Goal: Task Accomplishment & Management: Manage account settings

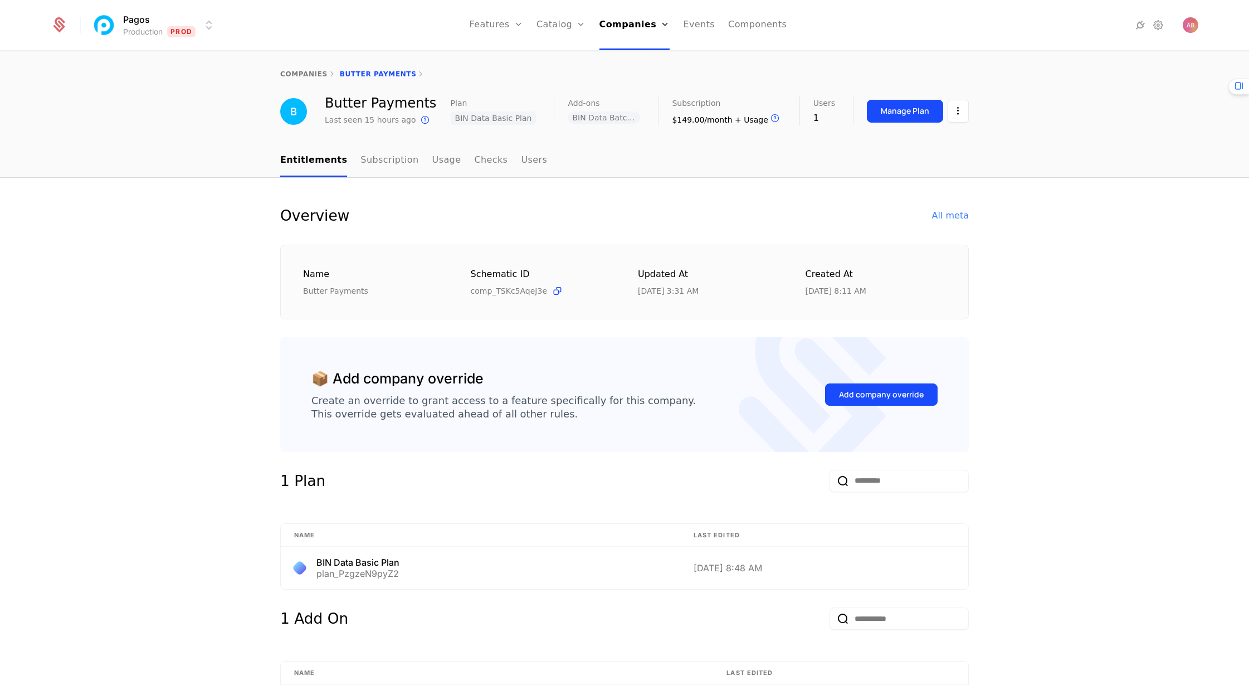
select select "***"
click at [628, 60] on link "Companies" at bounding box center [638, 61] width 51 height 13
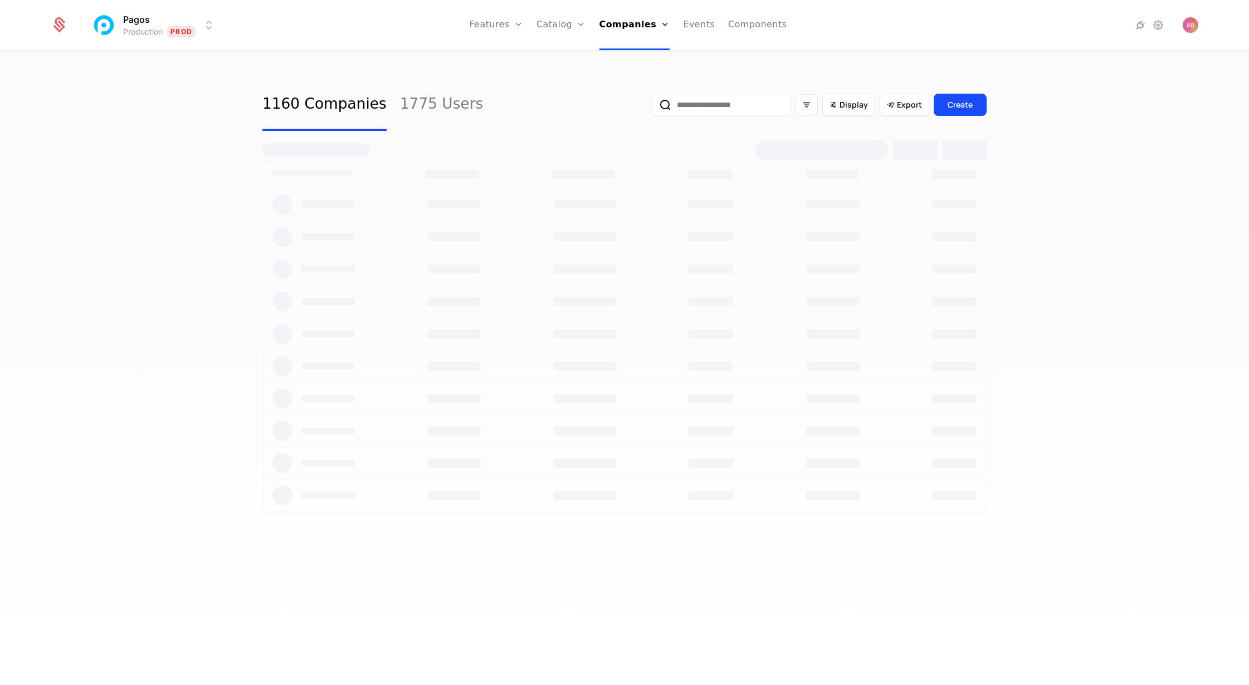
click at [711, 106] on input "email" at bounding box center [721, 105] width 139 height 22
paste input "**********"
type input "**********"
select select "***"
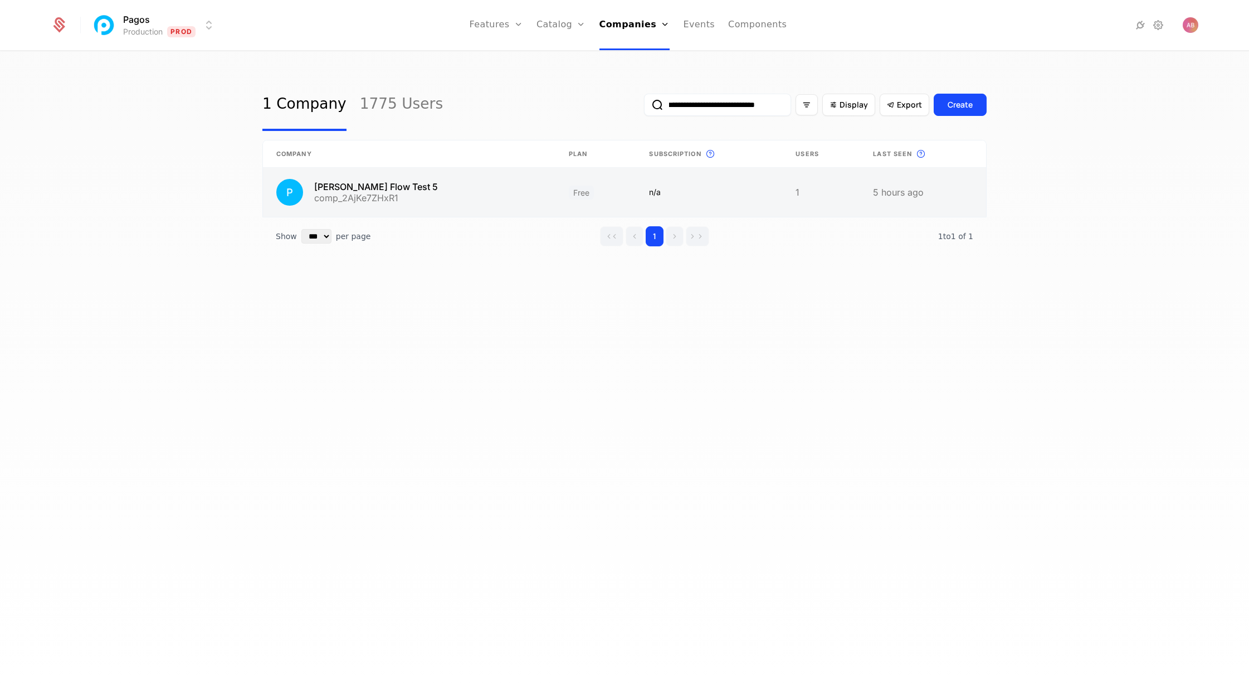
type input "**********"
click at [392, 186] on link at bounding box center [409, 192] width 293 height 49
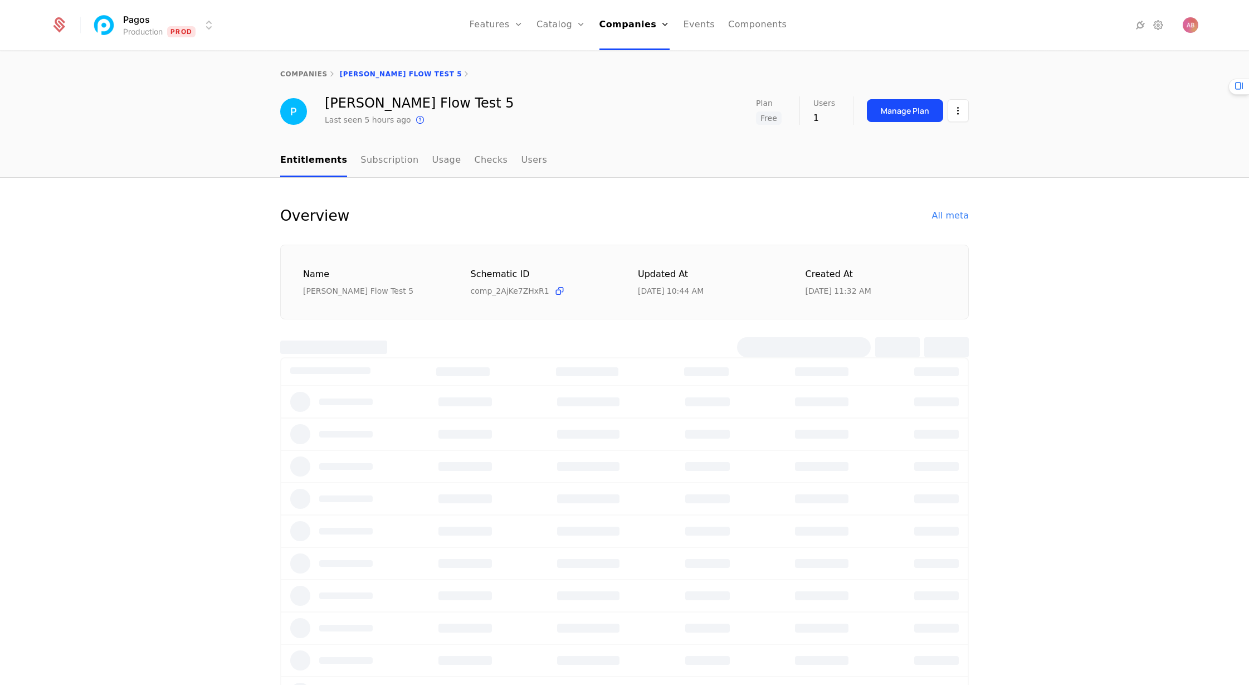
select select "***"
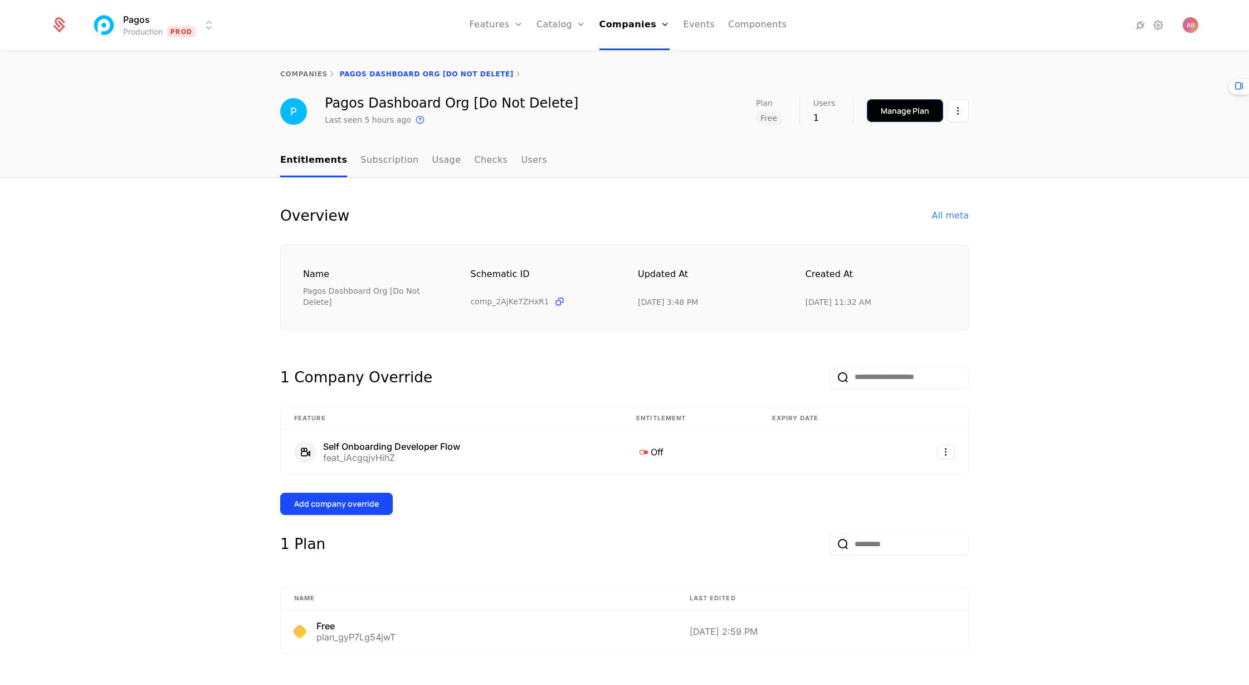
click at [904, 115] on div "Manage Plan" at bounding box center [905, 110] width 48 height 11
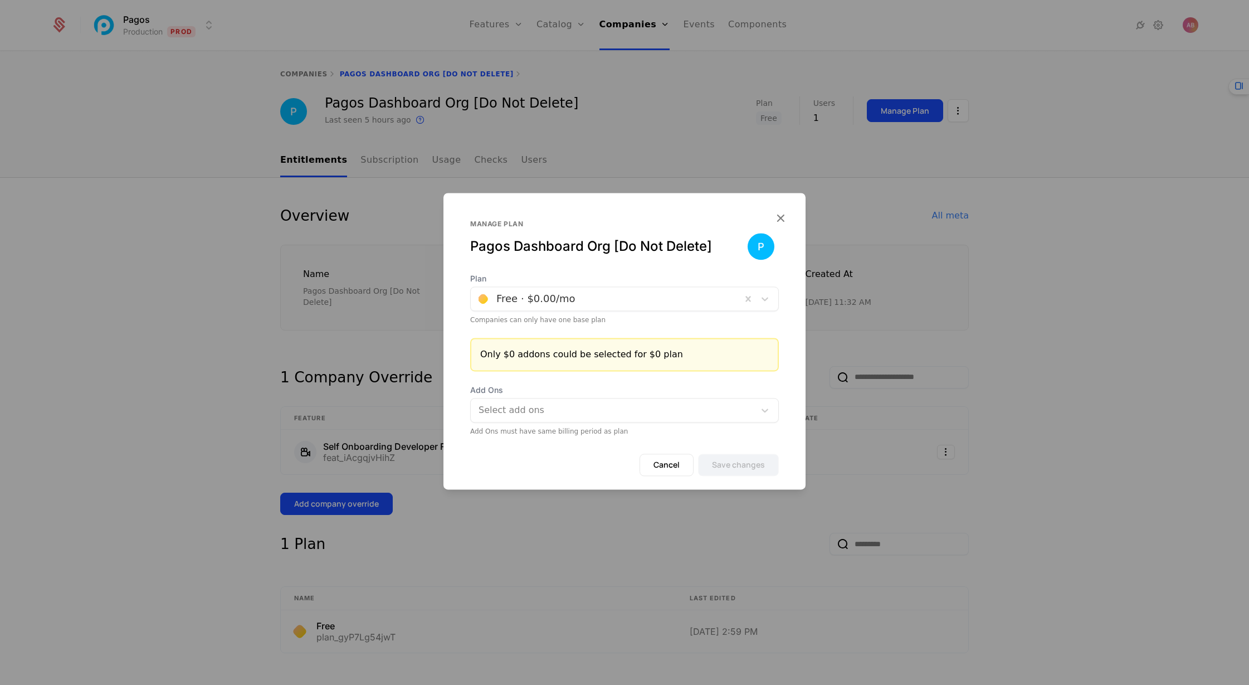
click at [547, 413] on div at bounding box center [614, 410] width 269 height 16
click at [565, 403] on div at bounding box center [614, 410] width 269 height 16
click at [664, 466] on button "Cancel" at bounding box center [667, 465] width 54 height 22
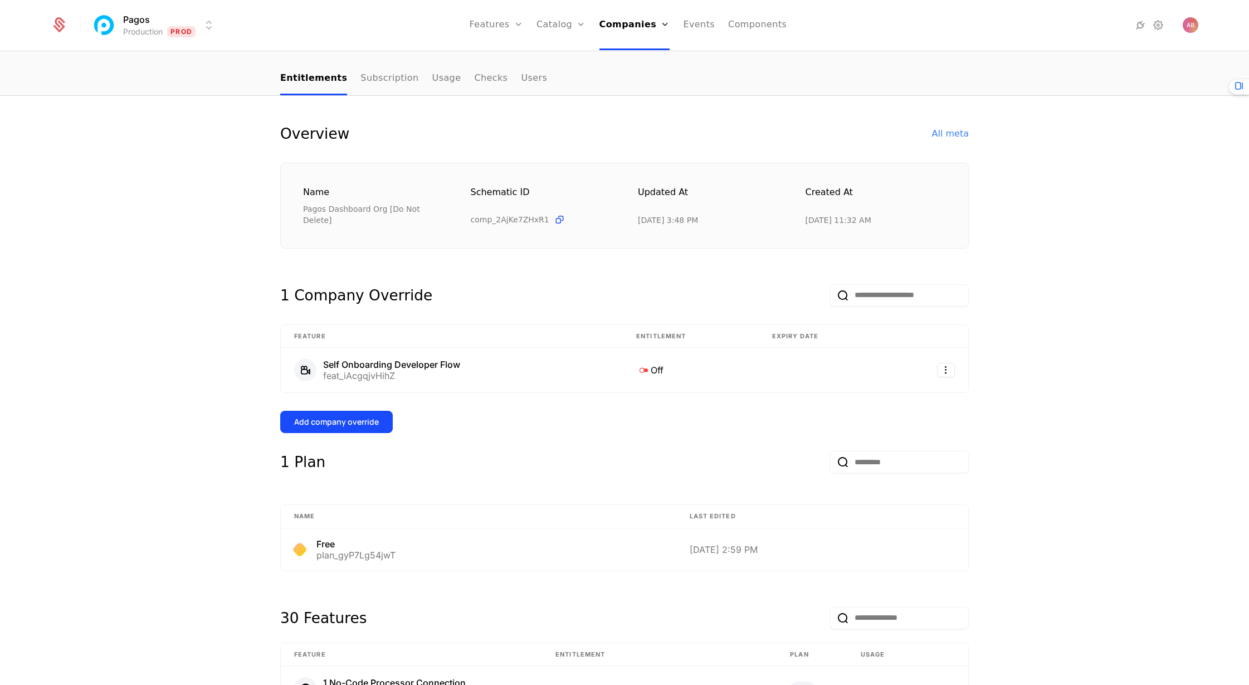
scroll to position [114, 0]
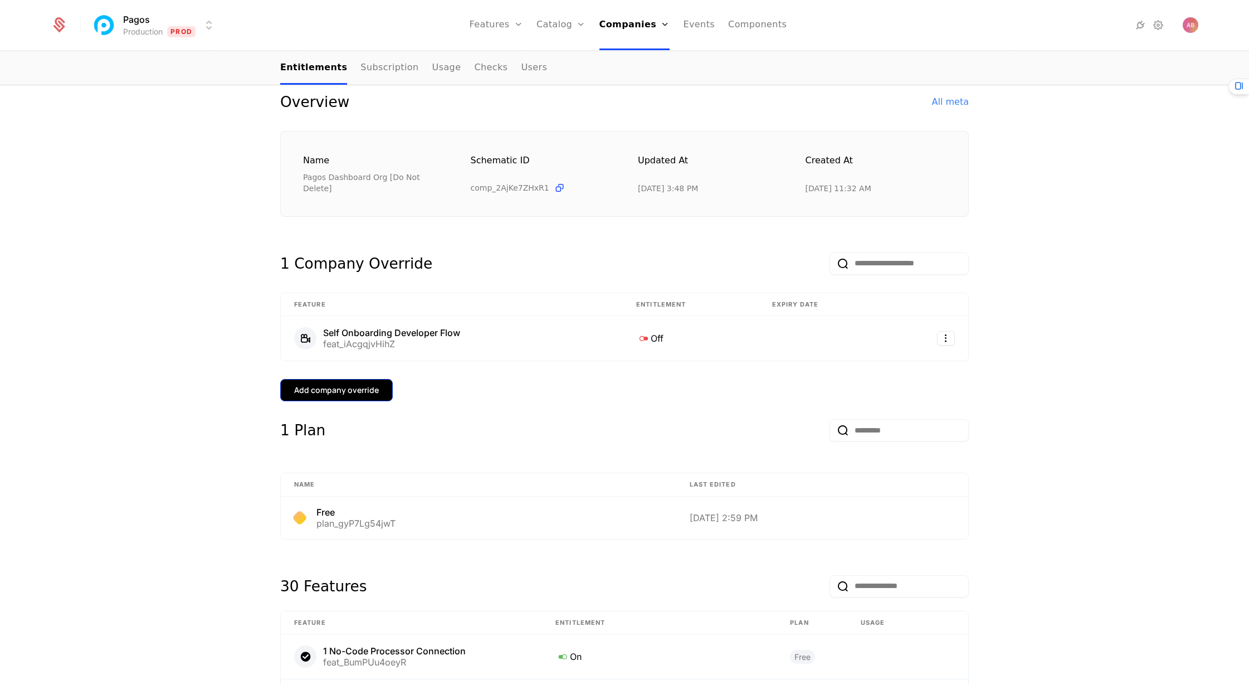
click at [377, 379] on button "Add company override" at bounding box center [336, 390] width 113 height 22
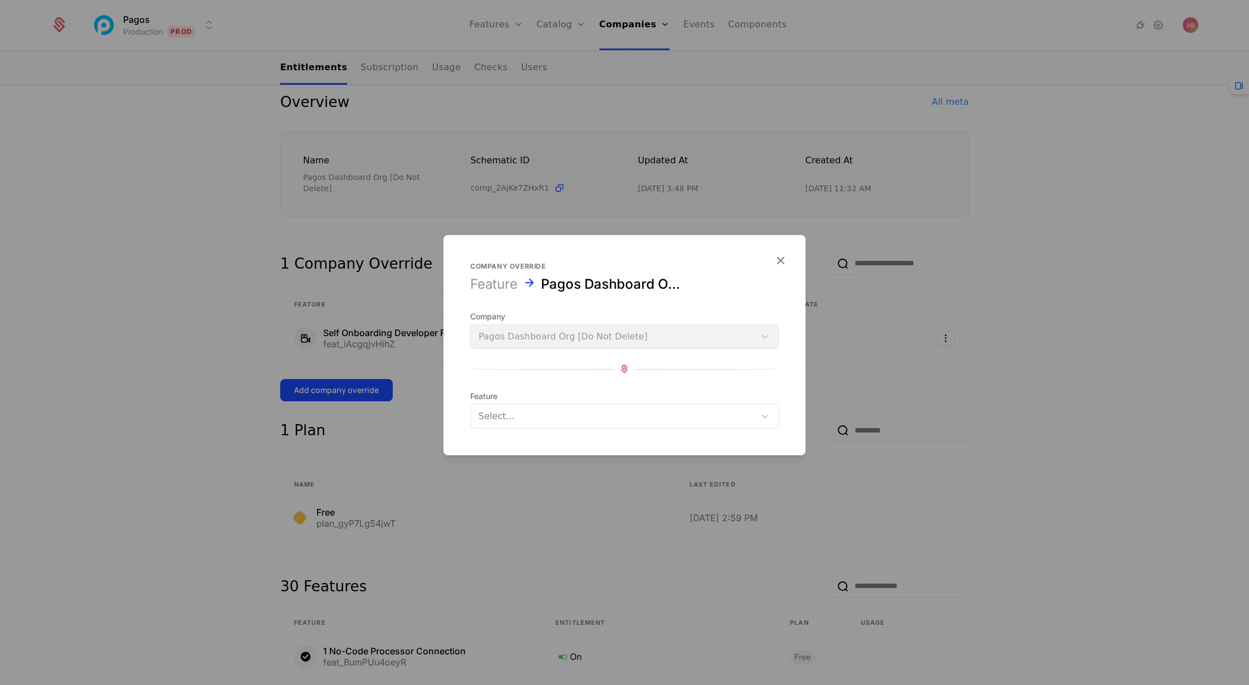
click at [515, 420] on div at bounding box center [613, 416] width 269 height 16
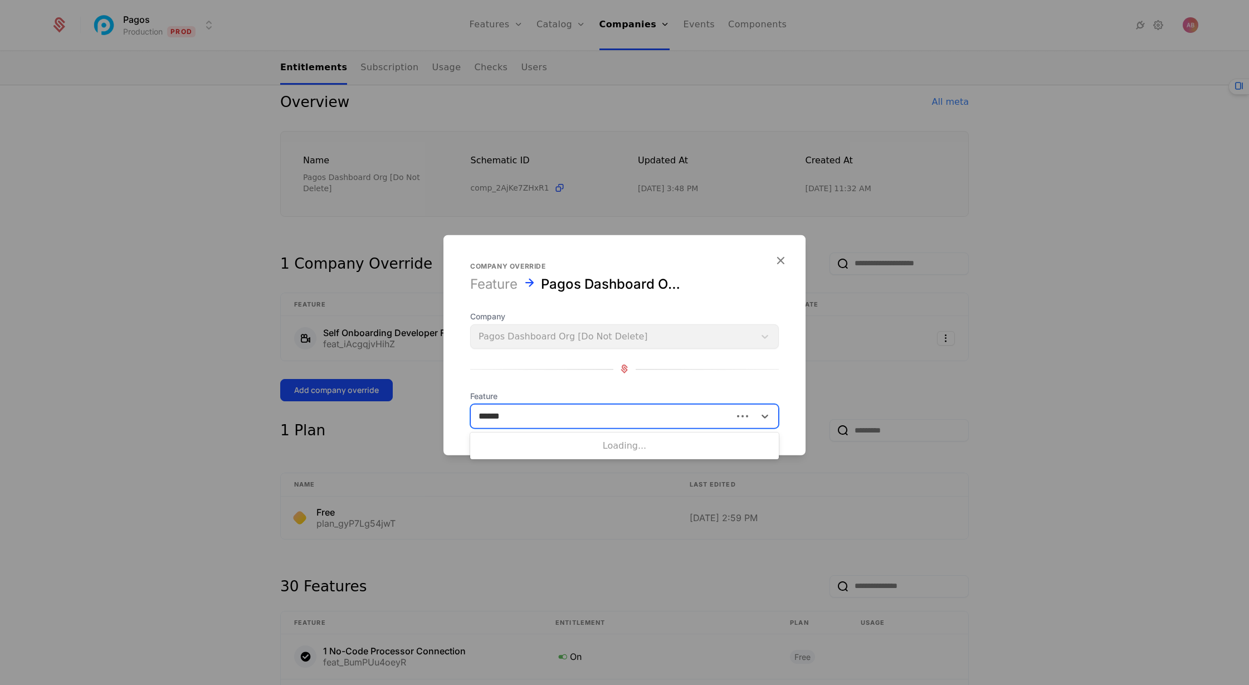
type input "*******"
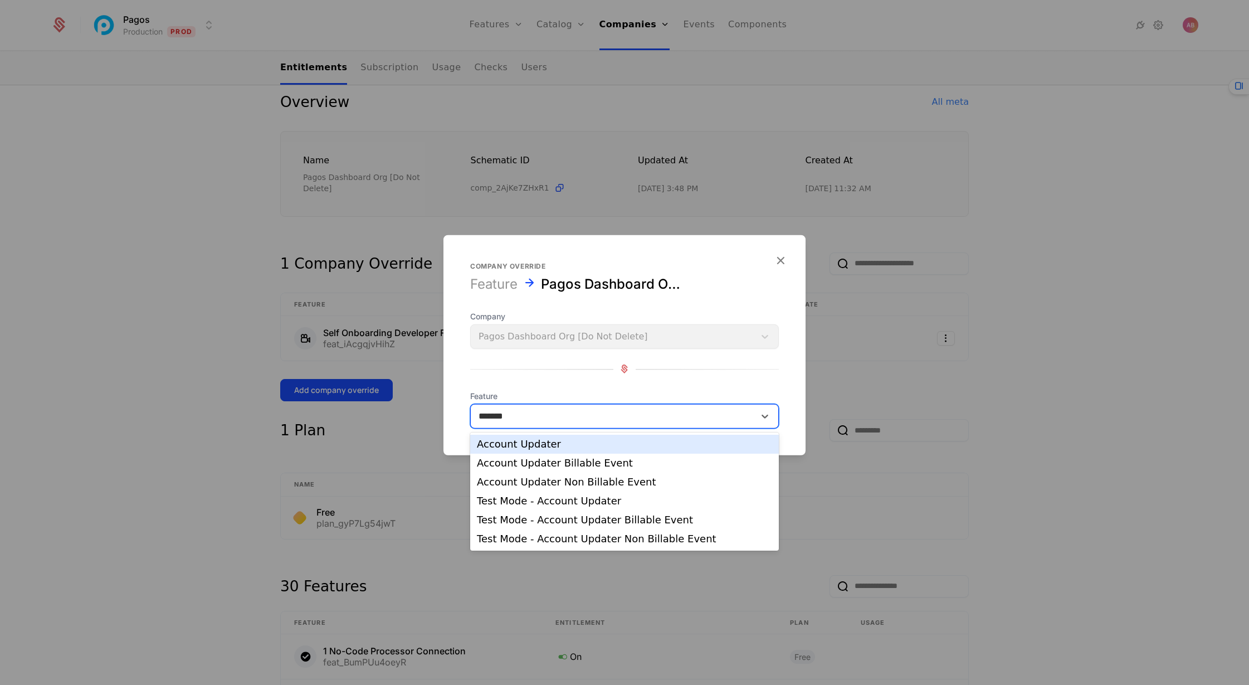
click at [513, 446] on div "Account Updater" at bounding box center [624, 444] width 295 height 10
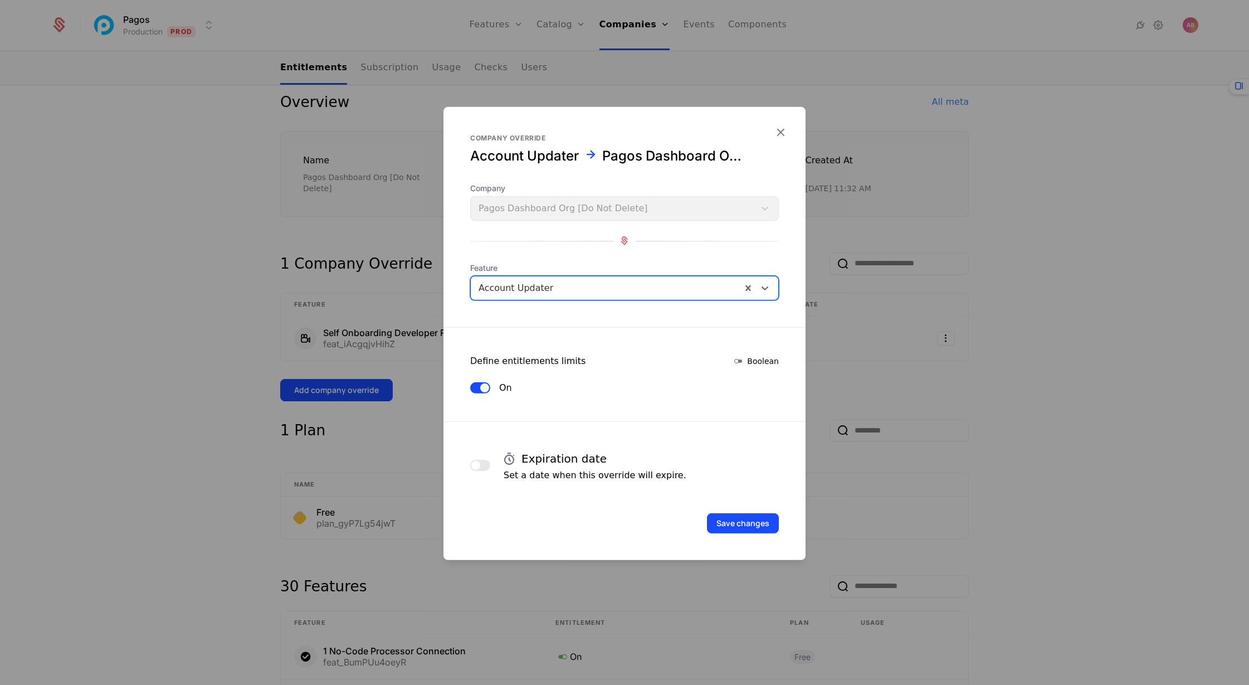
click at [590, 289] on div at bounding box center [606, 288] width 255 height 16
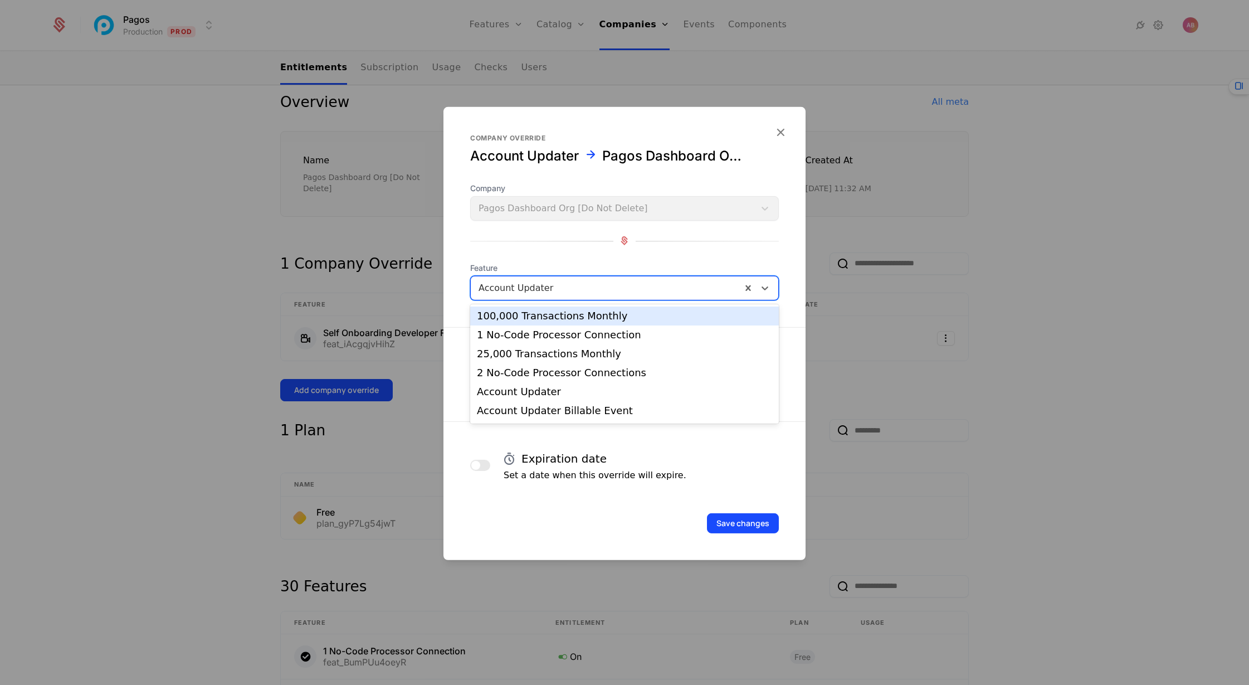
click at [590, 289] on div at bounding box center [606, 288] width 255 height 16
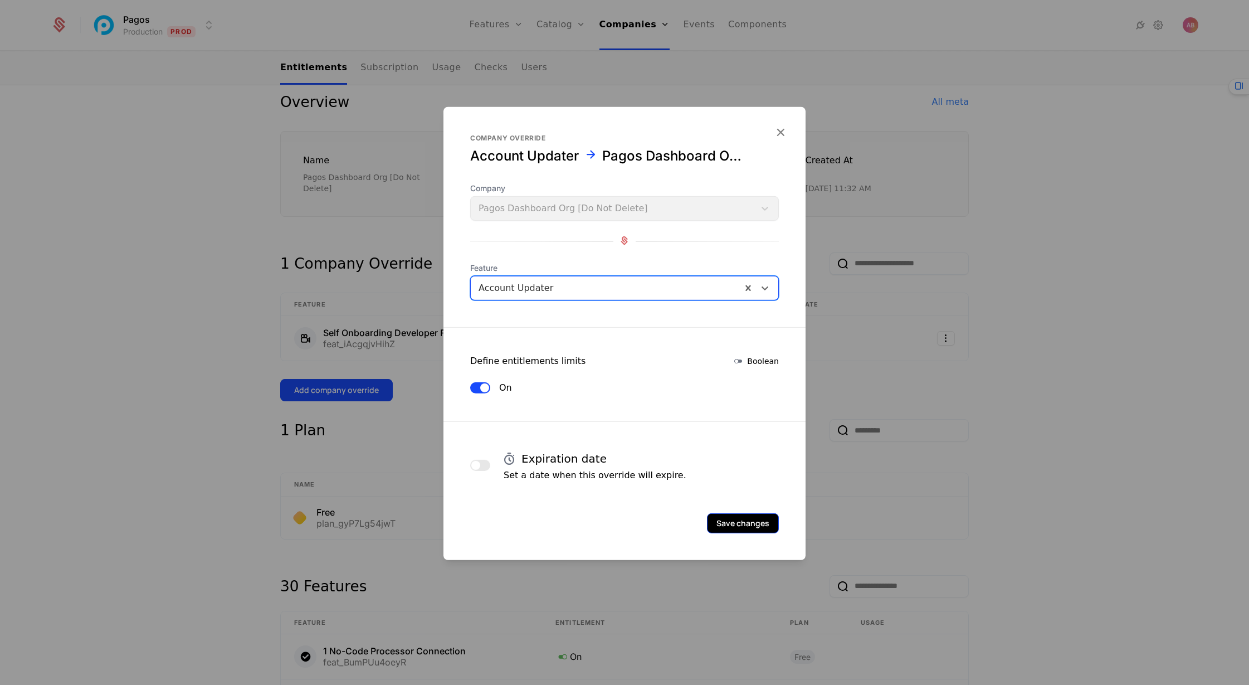
click at [736, 525] on button "Save changes" at bounding box center [743, 523] width 72 height 20
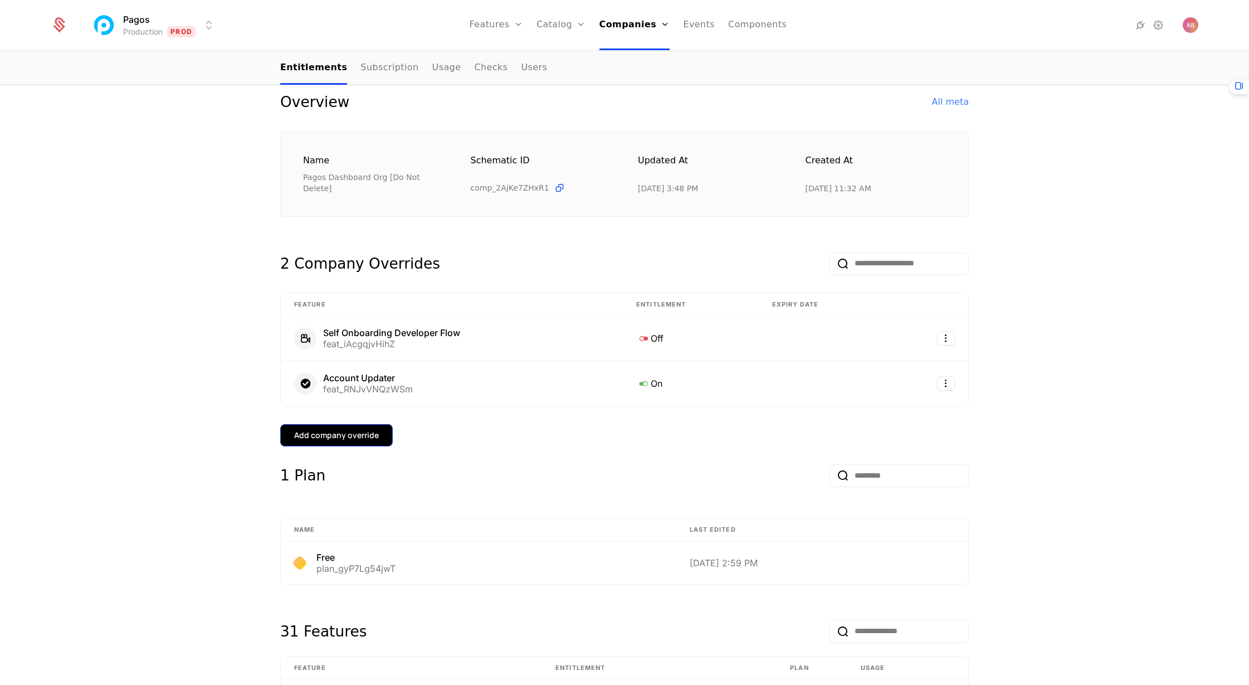
click at [332, 430] on div "Add company override" at bounding box center [336, 435] width 85 height 11
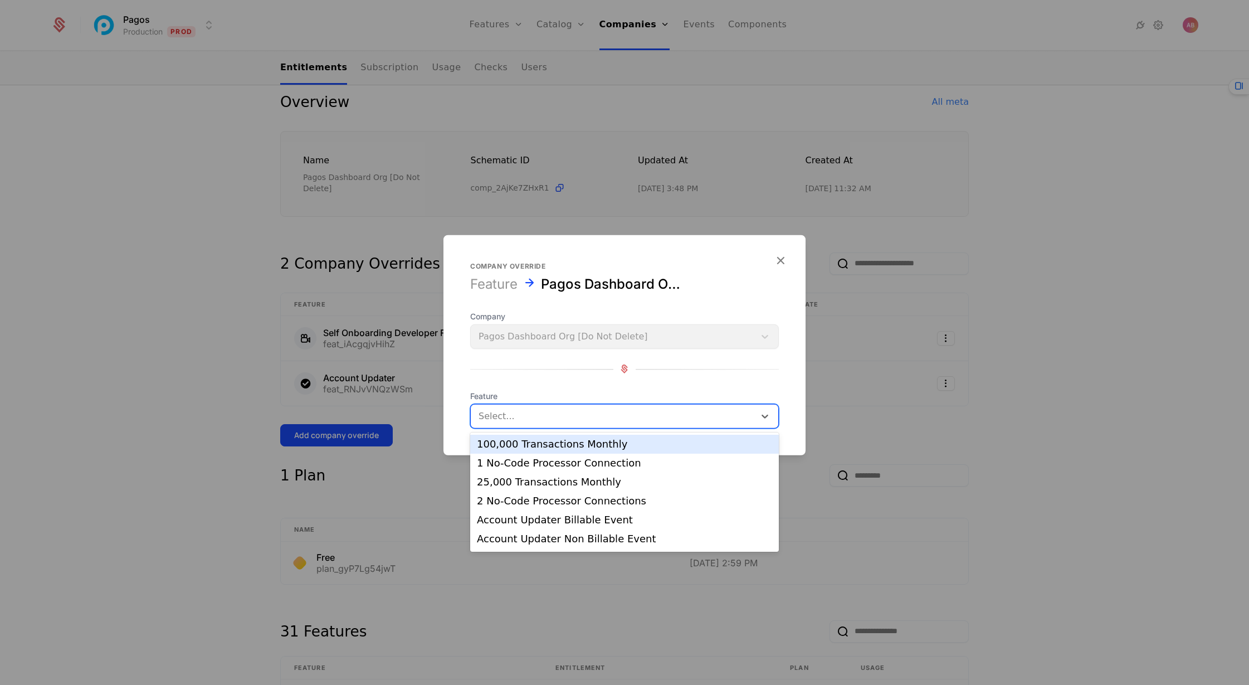
click at [499, 417] on div at bounding box center [613, 416] width 269 height 16
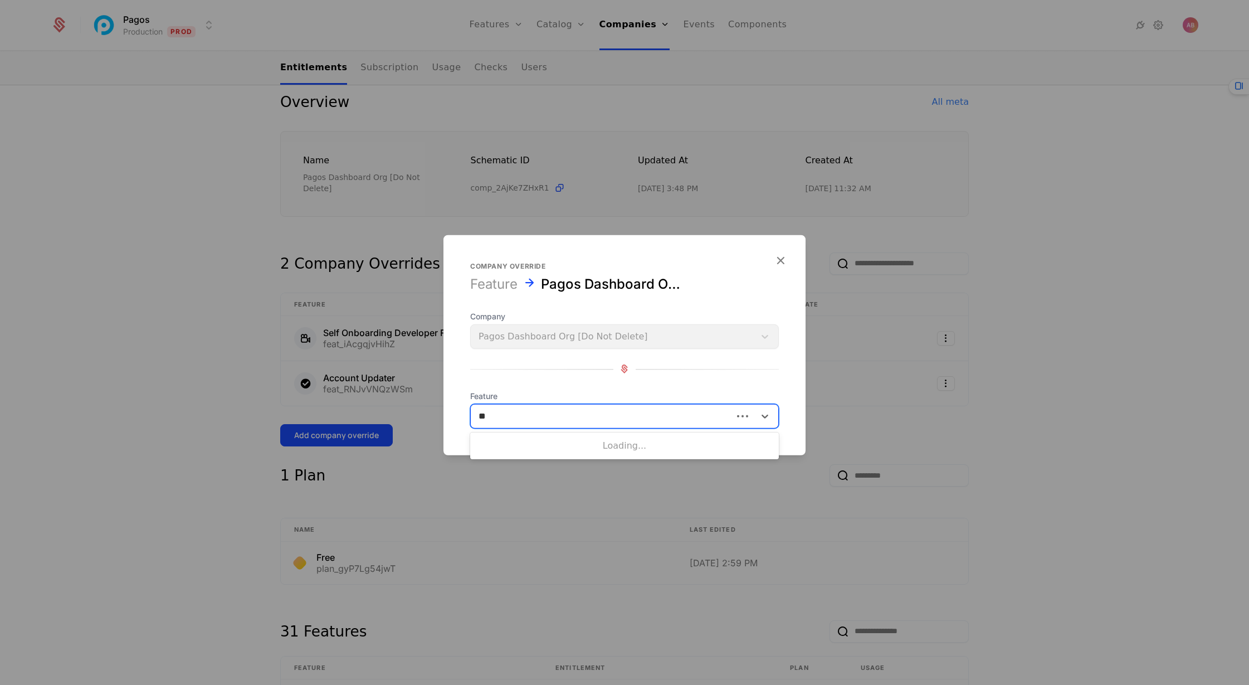
type input "***"
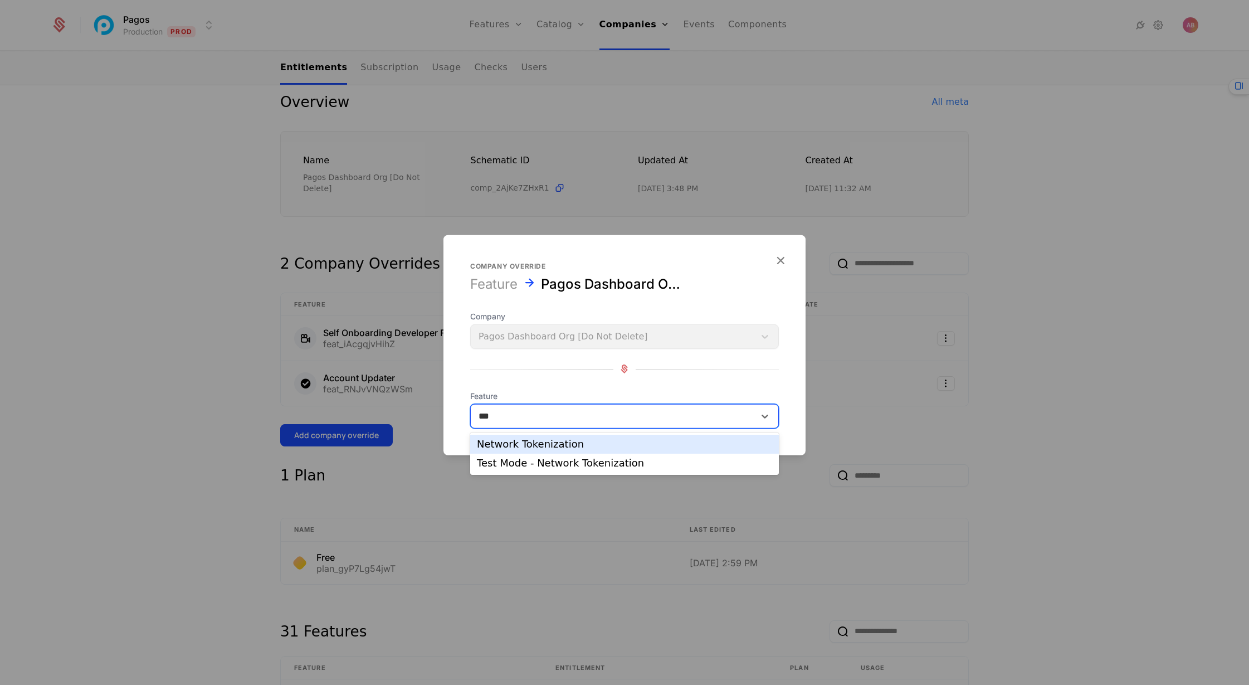
click at [541, 445] on div "Network Tokenization" at bounding box center [624, 444] width 295 height 10
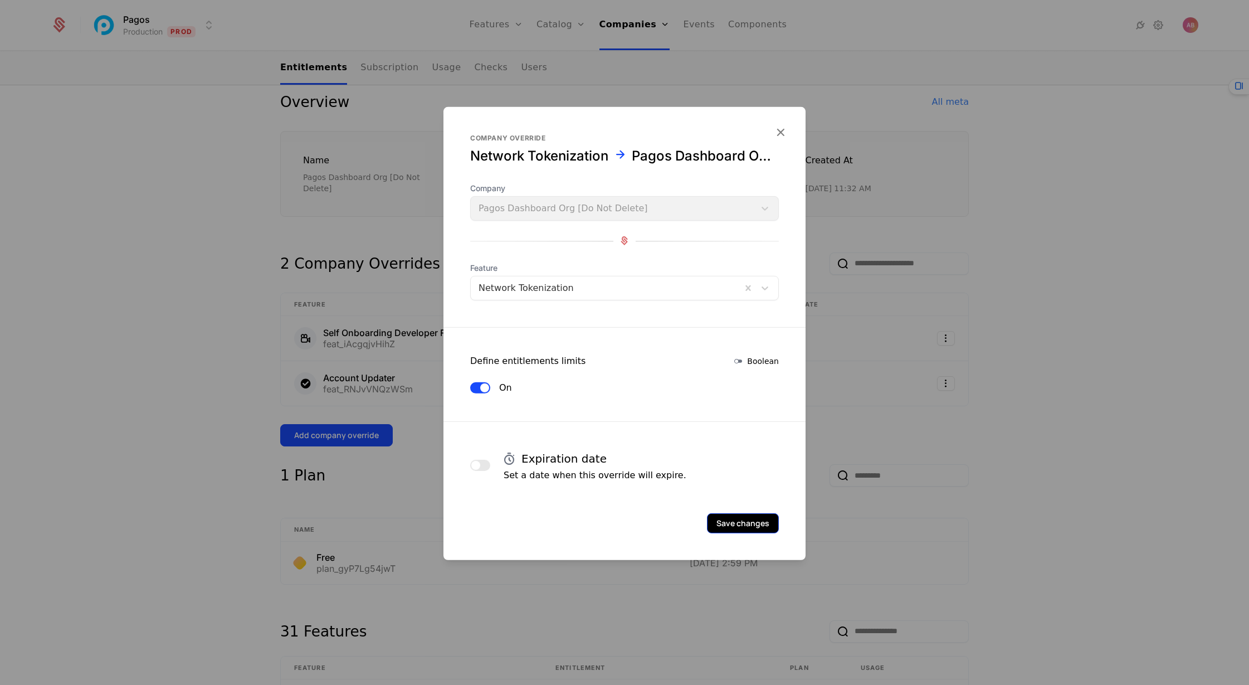
click at [733, 523] on button "Save changes" at bounding box center [743, 523] width 72 height 20
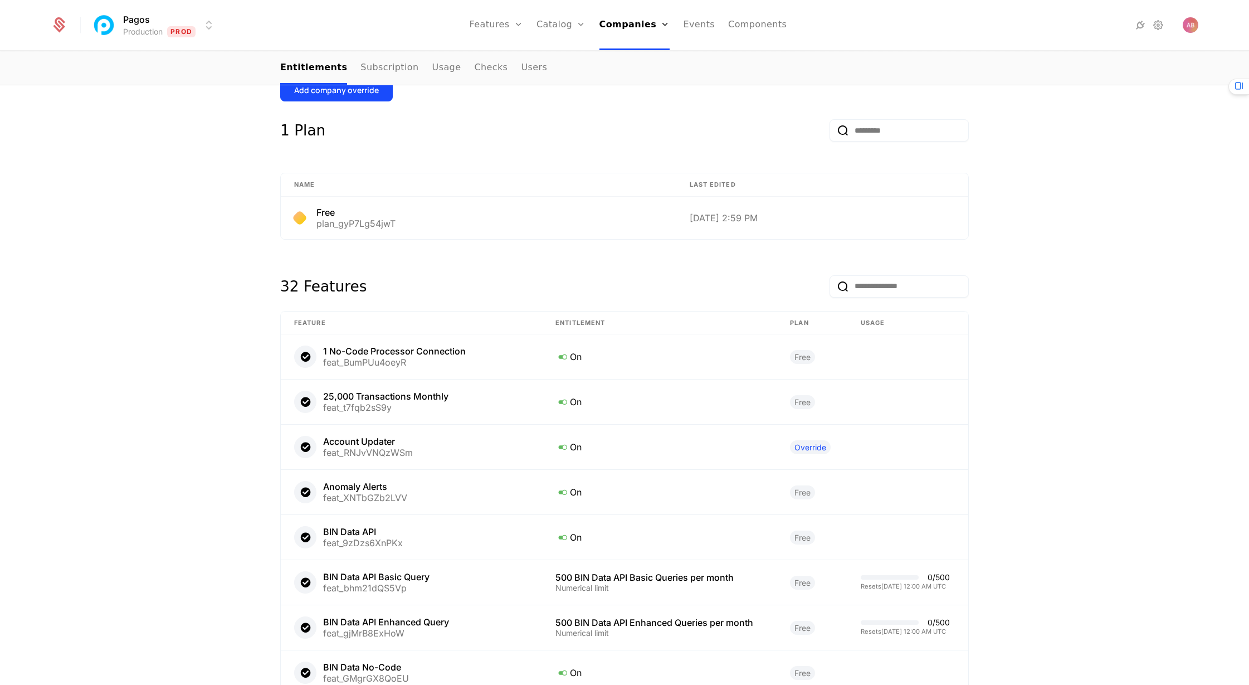
scroll to position [0, 0]
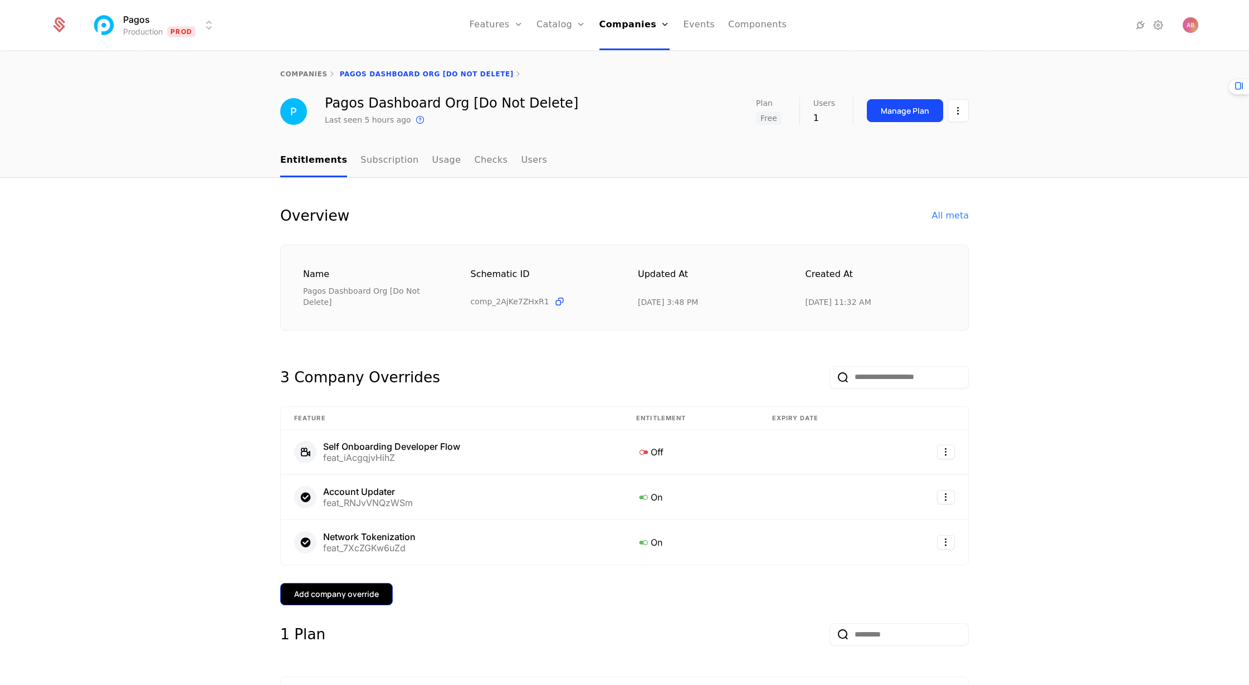
click at [342, 588] on div "Add company override" at bounding box center [336, 593] width 85 height 11
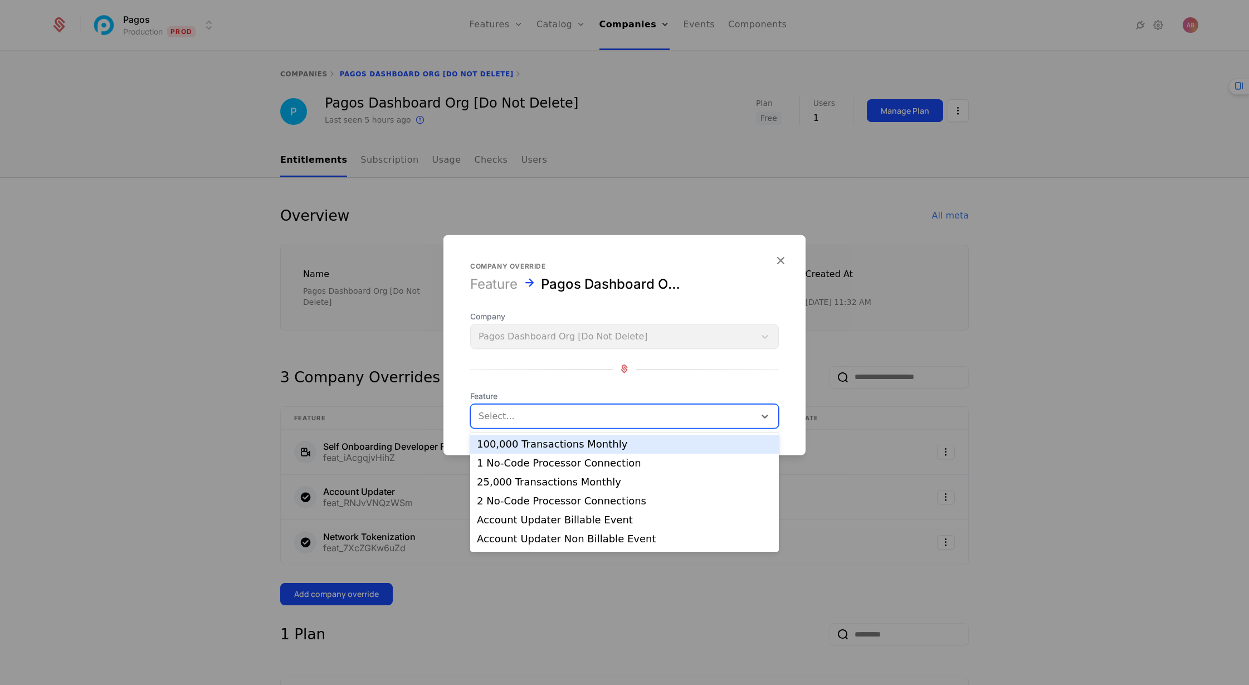
click at [493, 418] on div at bounding box center [613, 416] width 269 height 16
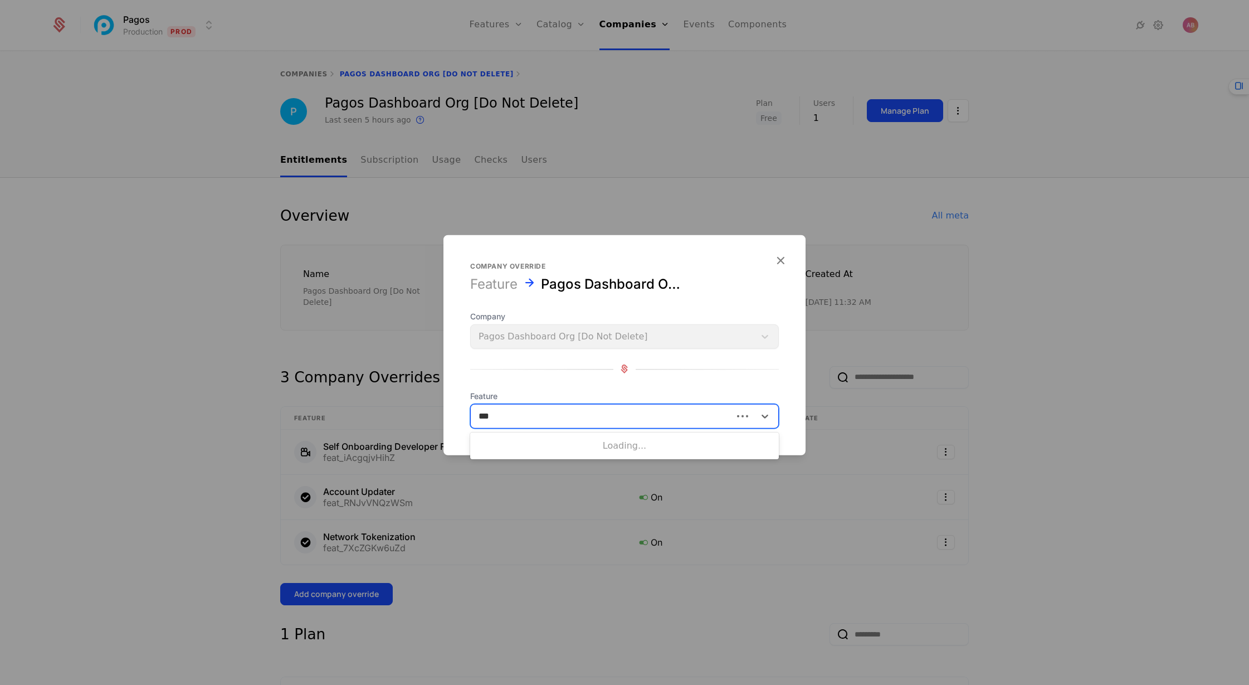
type input "****"
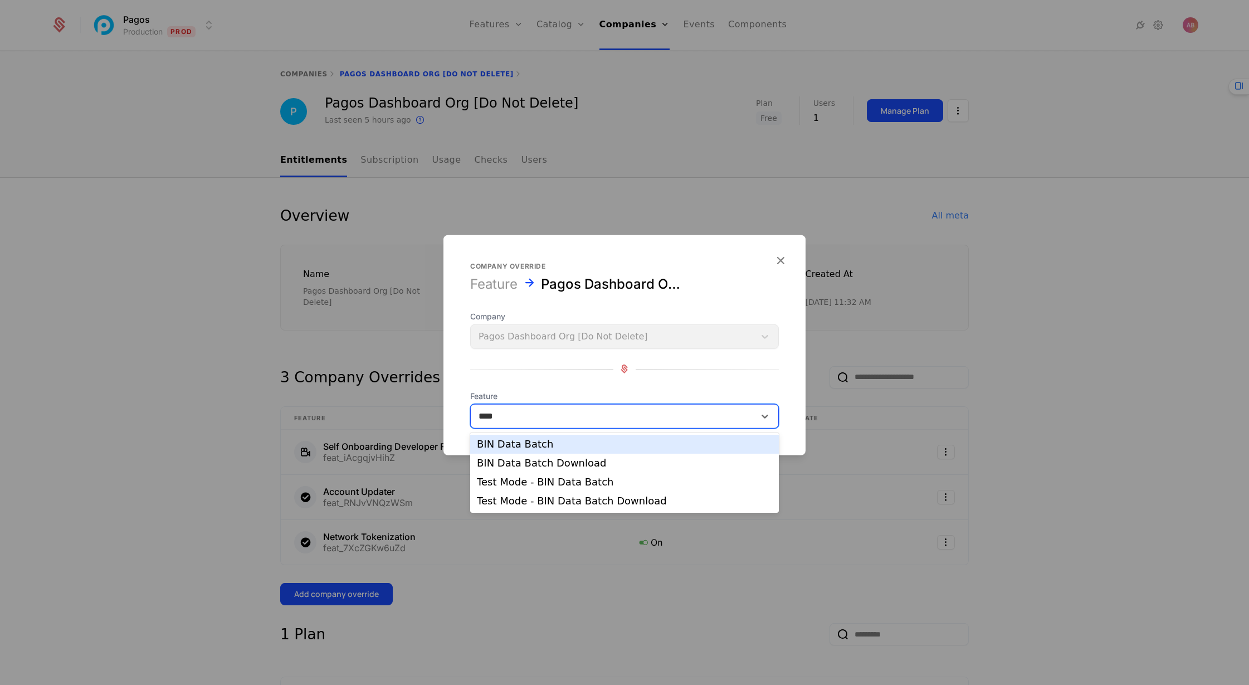
click at [520, 441] on div "BIN Data Batch" at bounding box center [624, 444] width 295 height 10
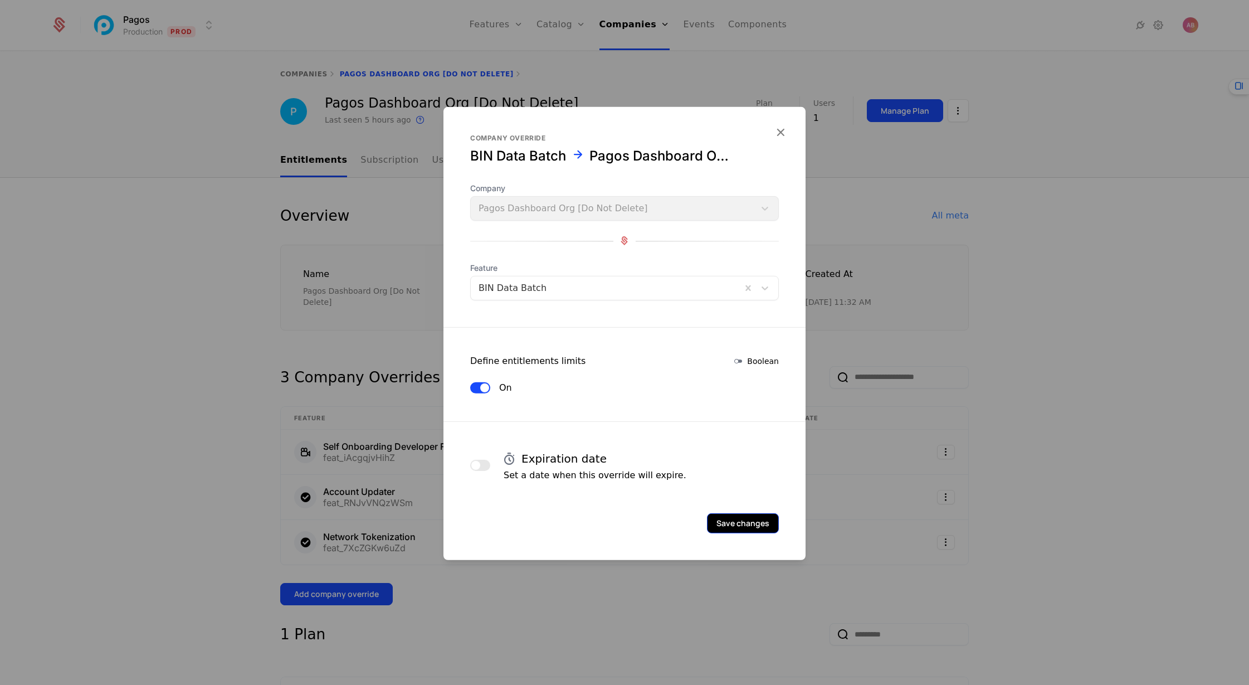
click at [740, 520] on button "Save changes" at bounding box center [743, 523] width 72 height 20
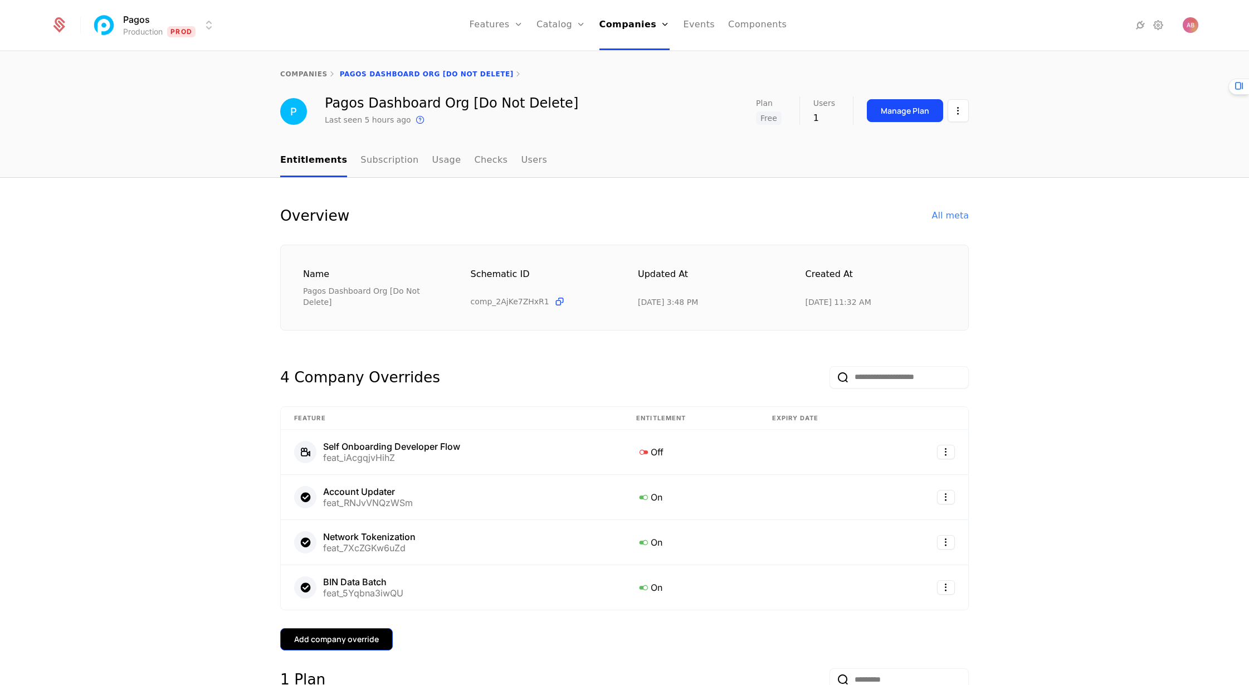
click at [332, 633] on div "Add company override" at bounding box center [336, 638] width 85 height 11
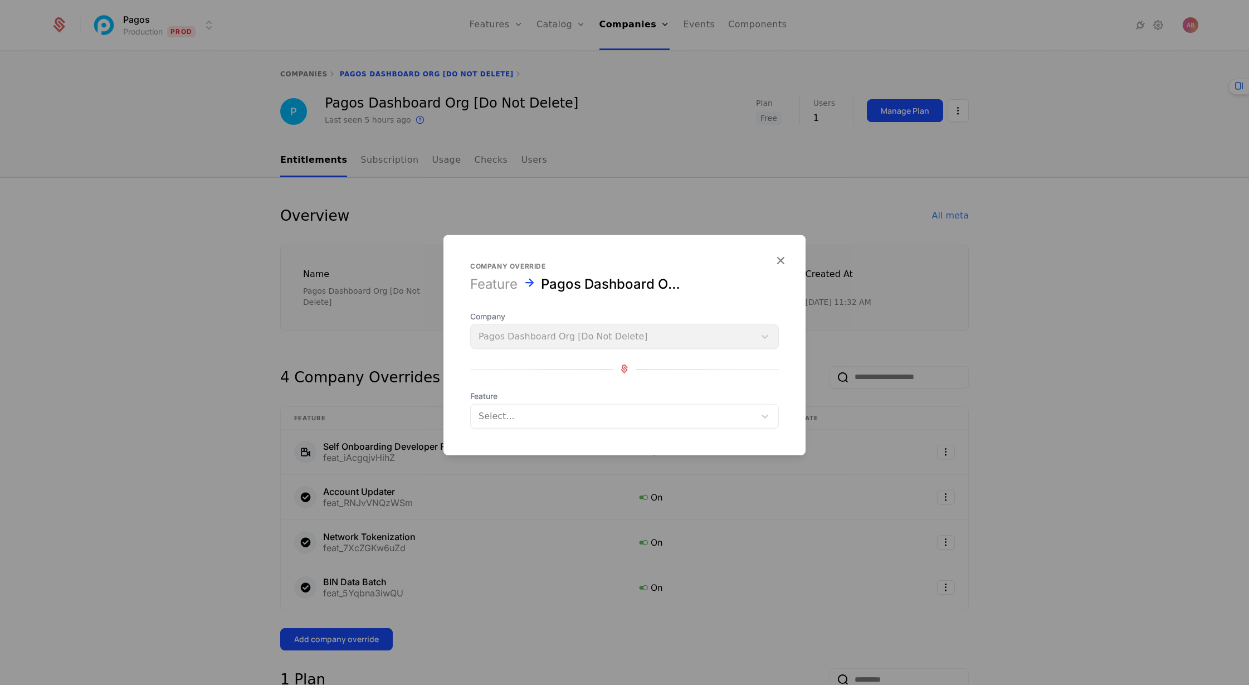
click at [509, 417] on div at bounding box center [613, 416] width 269 height 16
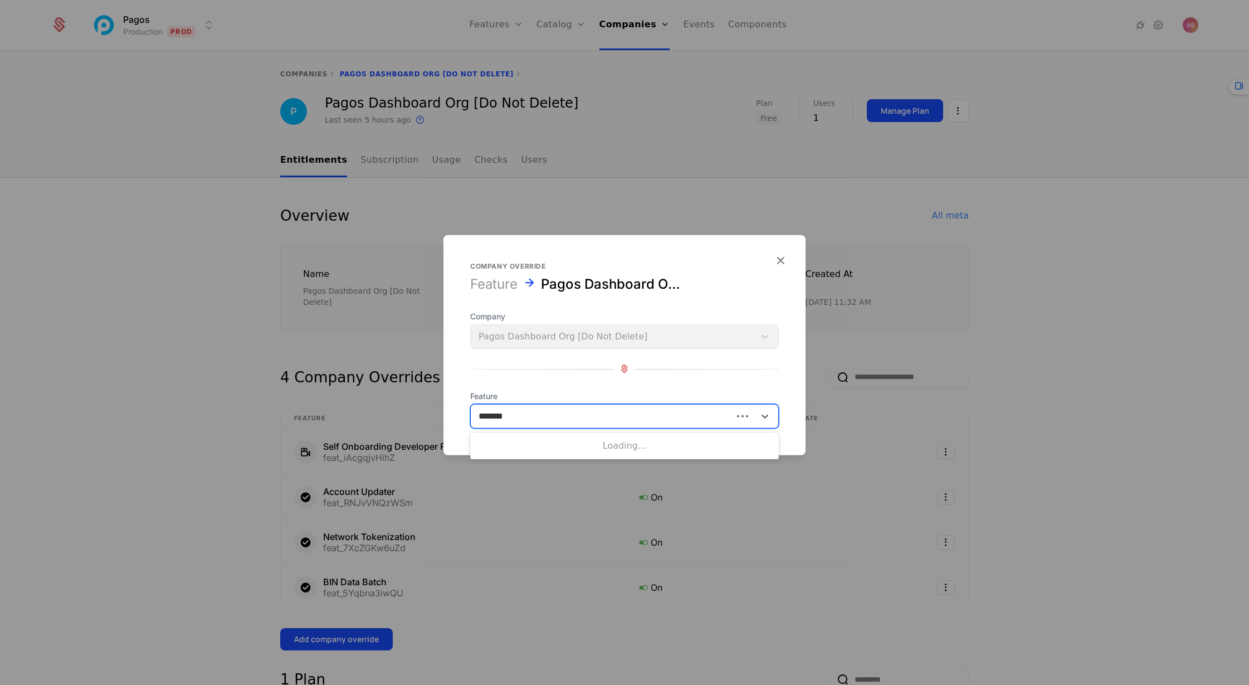
type input "********"
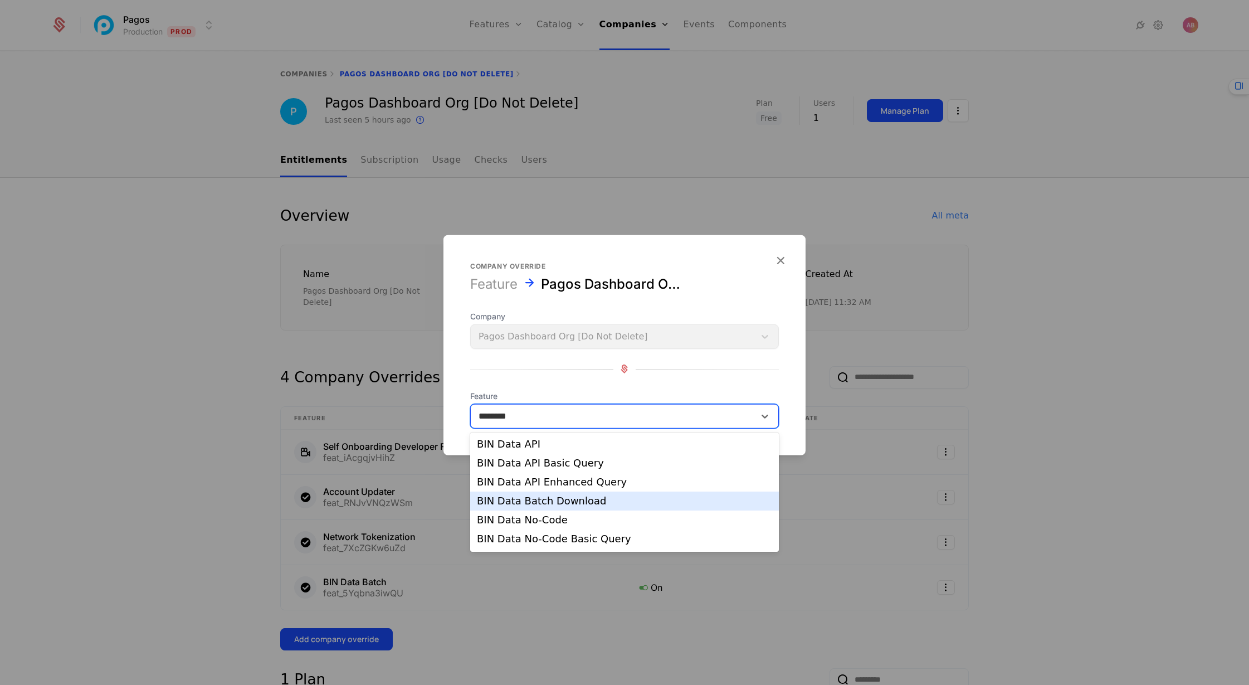
click at [524, 501] on div "BIN Data Batch Download" at bounding box center [624, 501] width 295 height 10
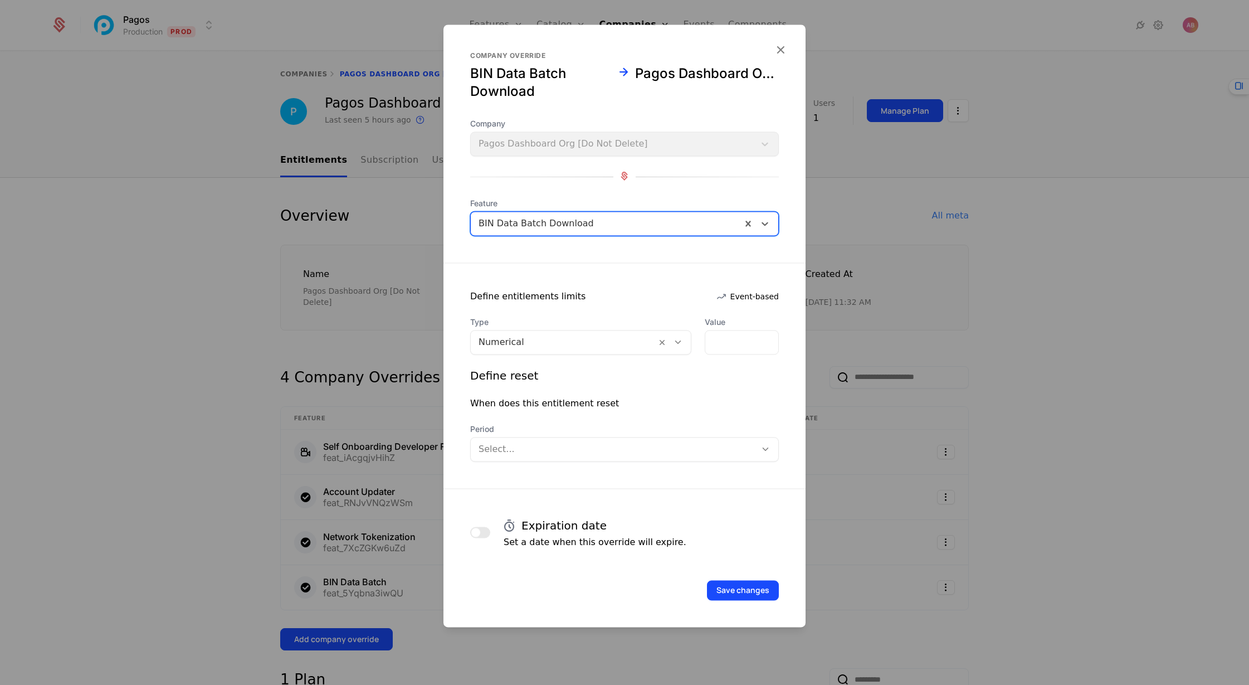
click at [673, 338] on icon at bounding box center [678, 342] width 10 height 10
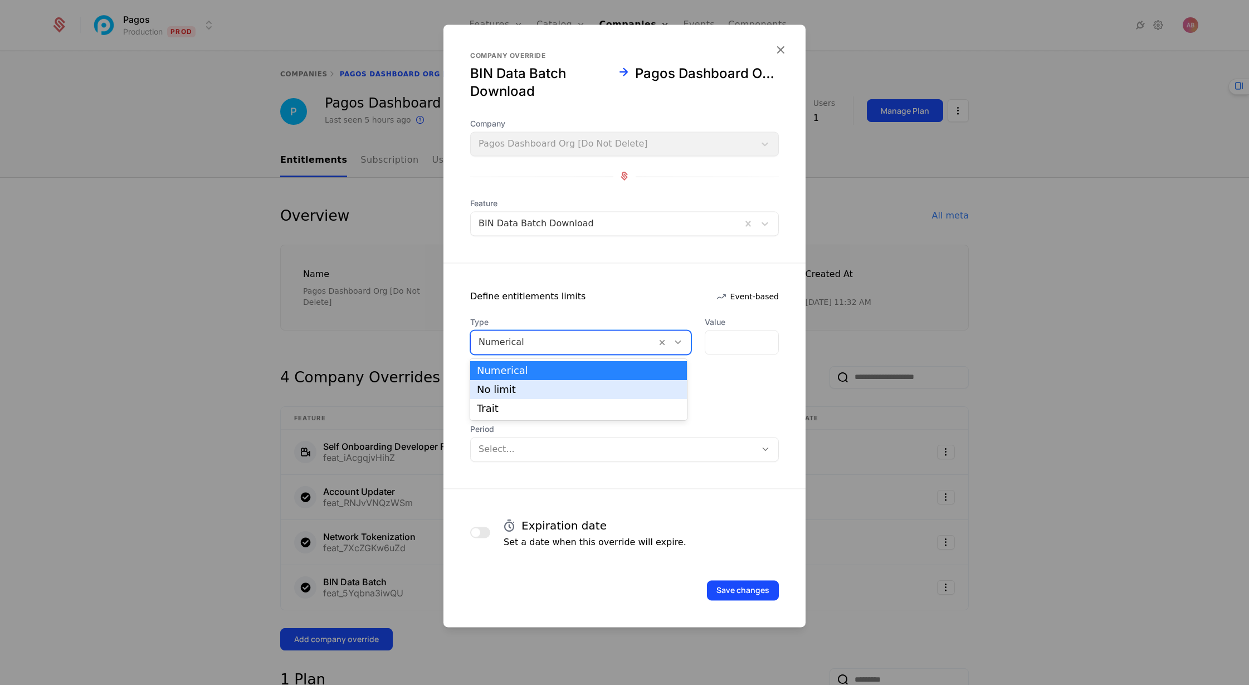
click at [609, 392] on div "No limit" at bounding box center [578, 389] width 203 height 10
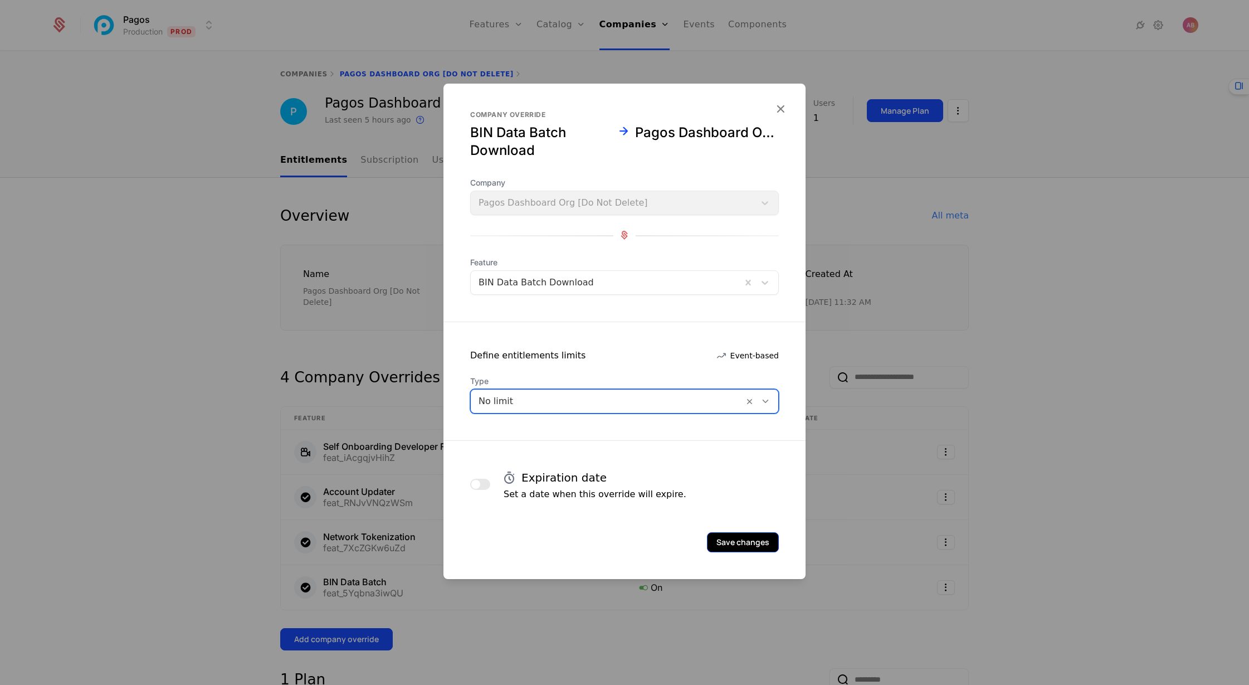
click at [742, 540] on button "Save changes" at bounding box center [743, 542] width 72 height 20
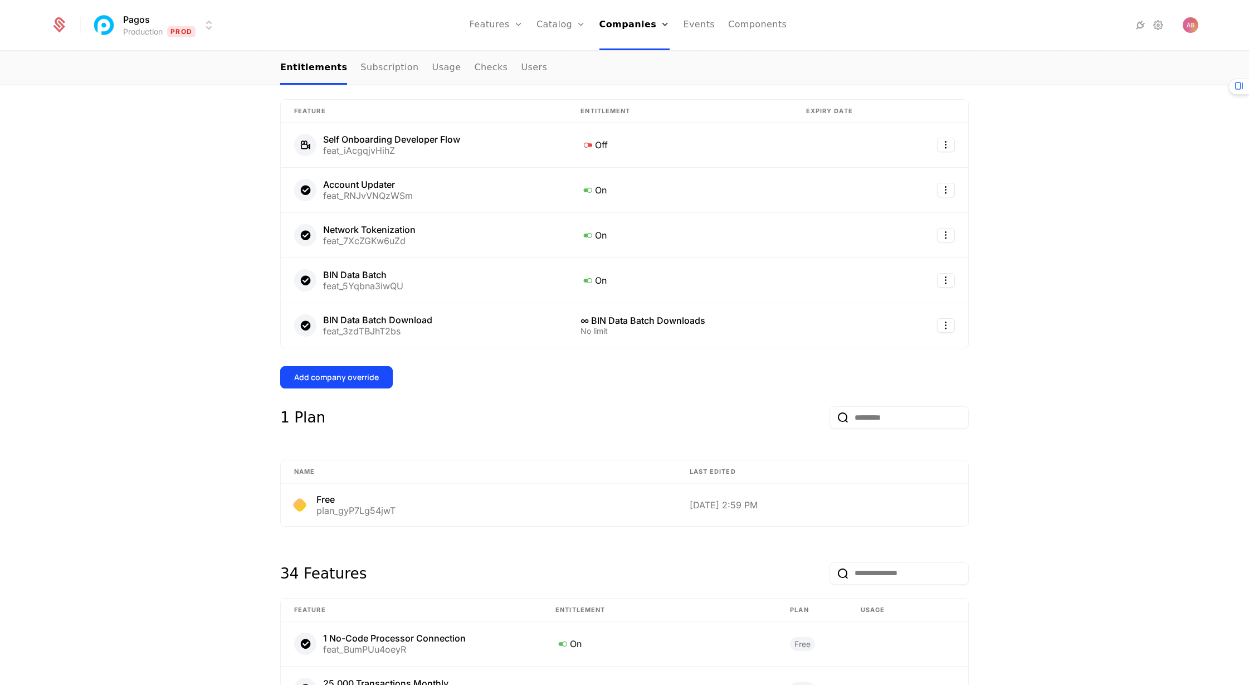
scroll to position [304, 0]
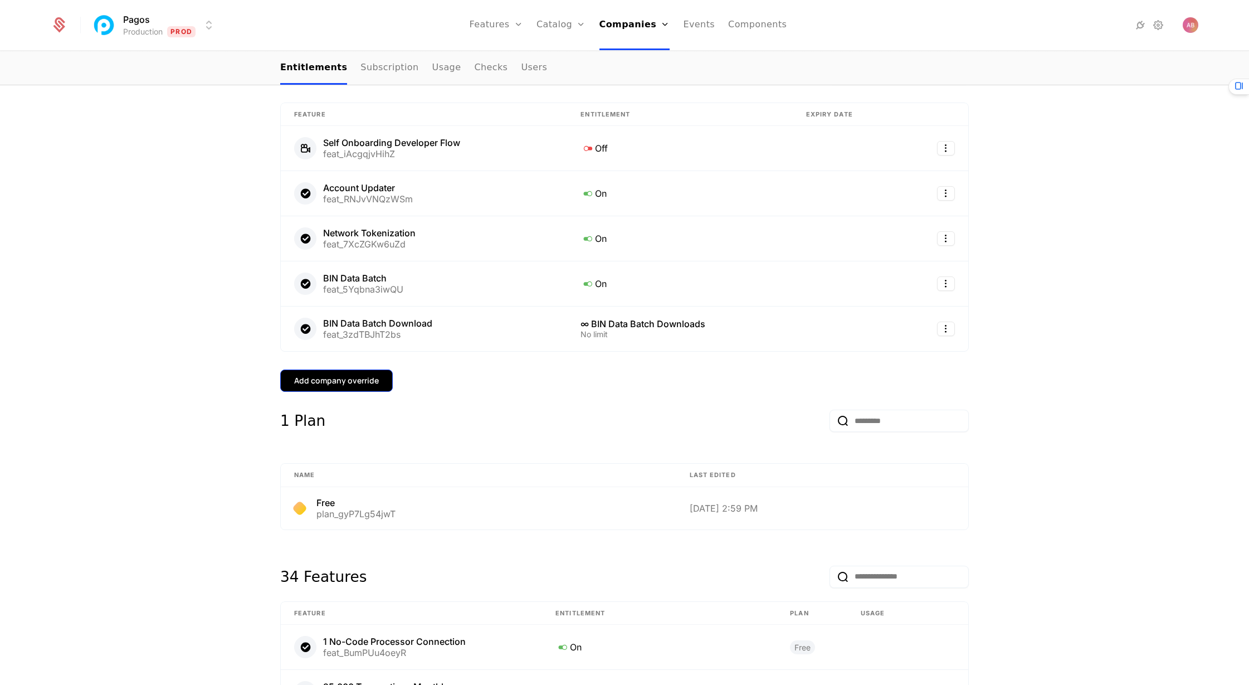
click at [325, 375] on div "Add company override" at bounding box center [336, 380] width 85 height 11
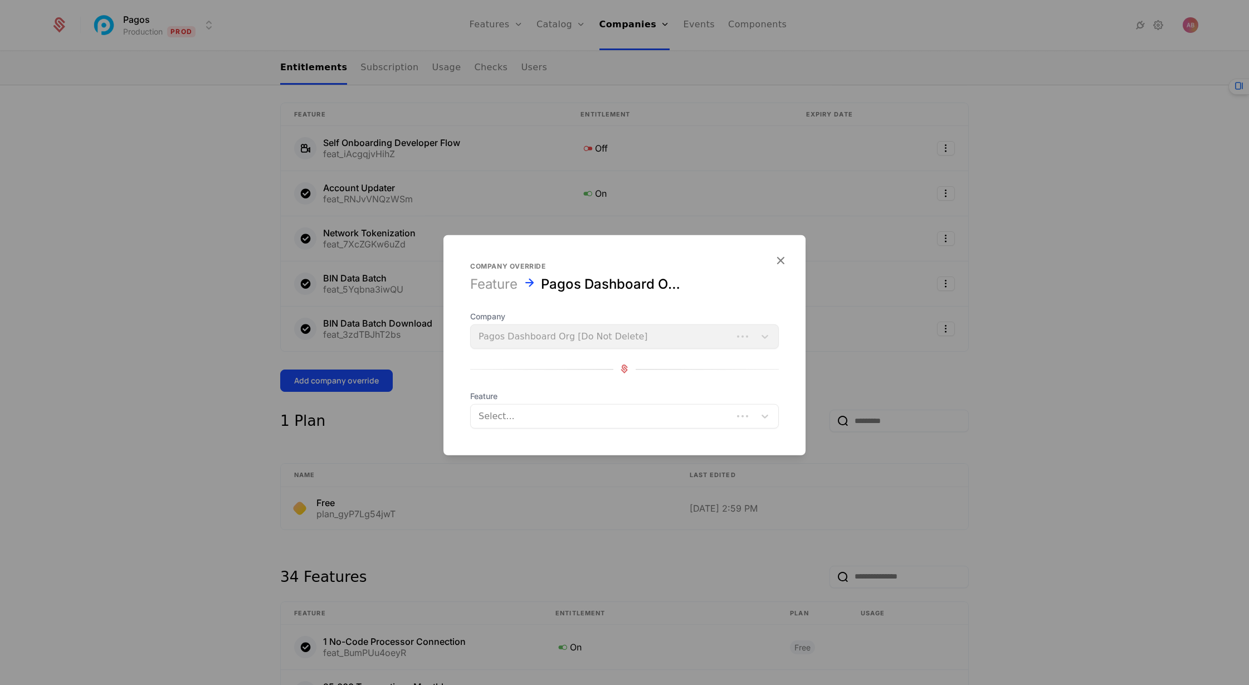
click at [515, 412] on div at bounding box center [602, 416] width 246 height 16
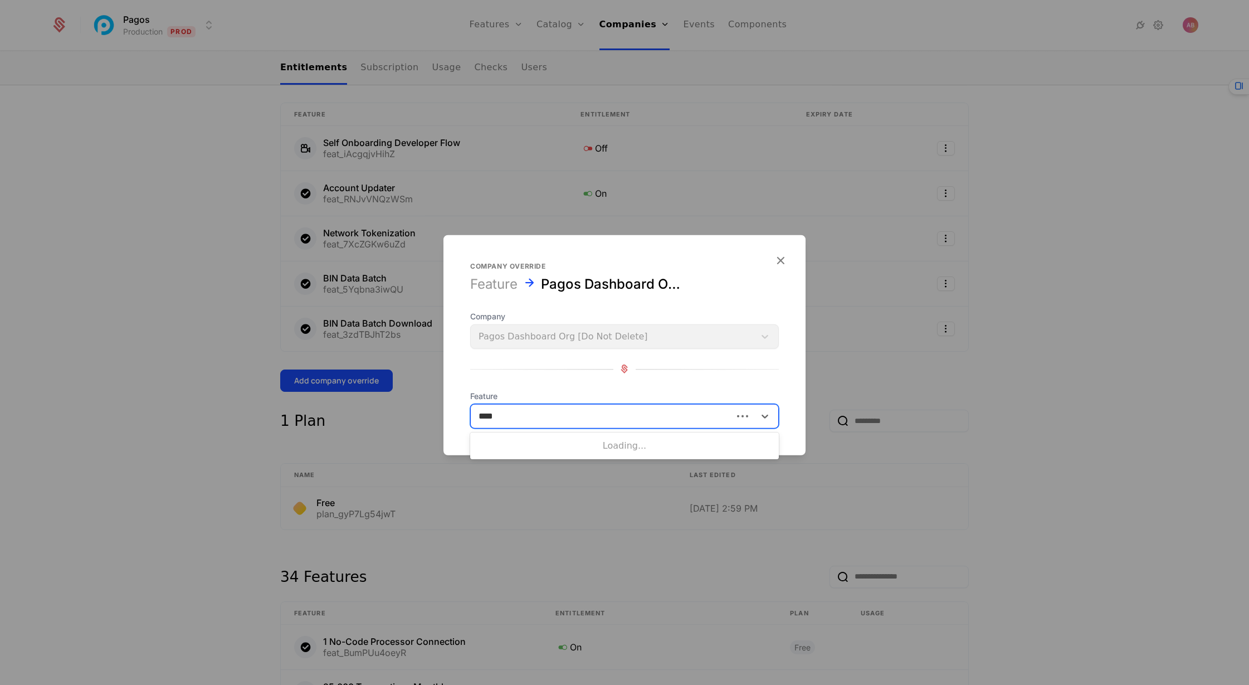
type input "*****"
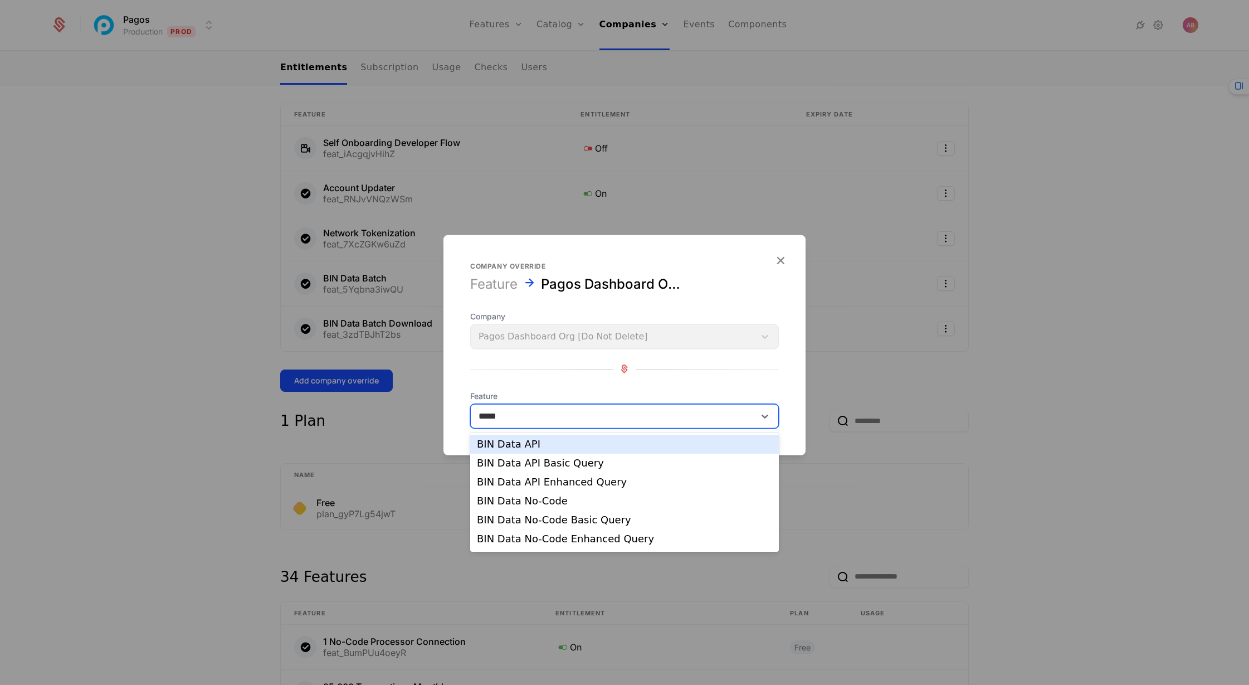
click at [518, 444] on div "BIN Data API" at bounding box center [624, 444] width 295 height 10
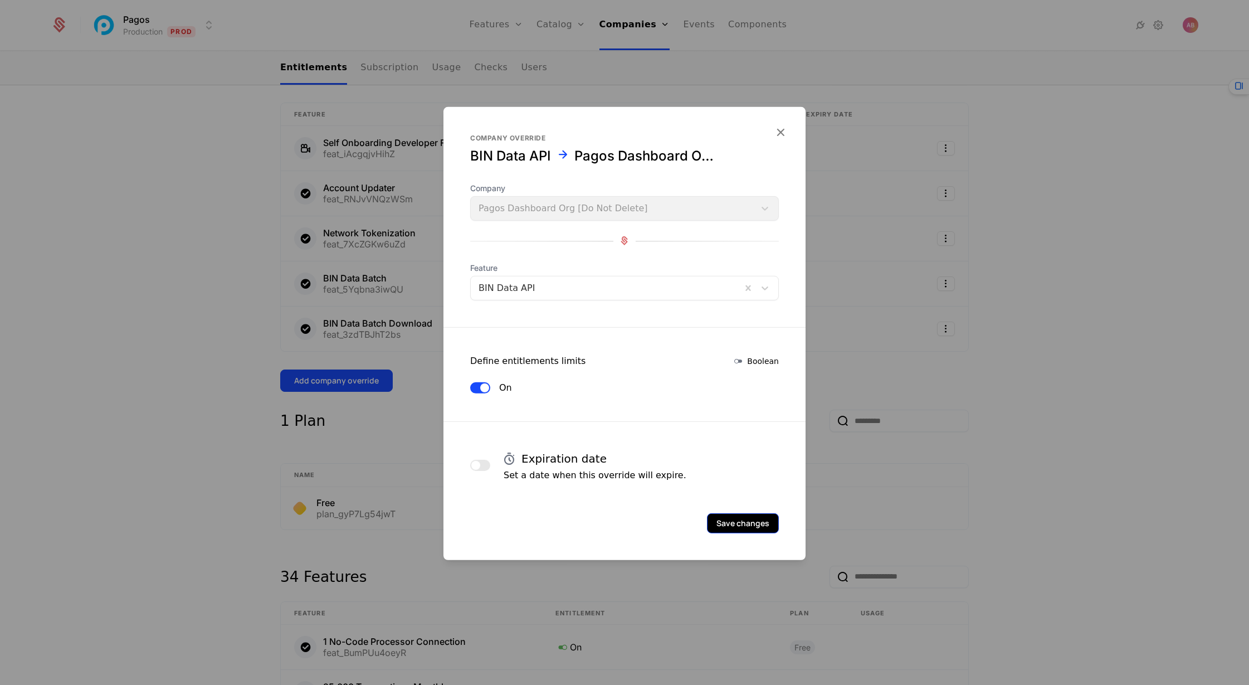
click at [736, 522] on button "Save changes" at bounding box center [743, 523] width 72 height 20
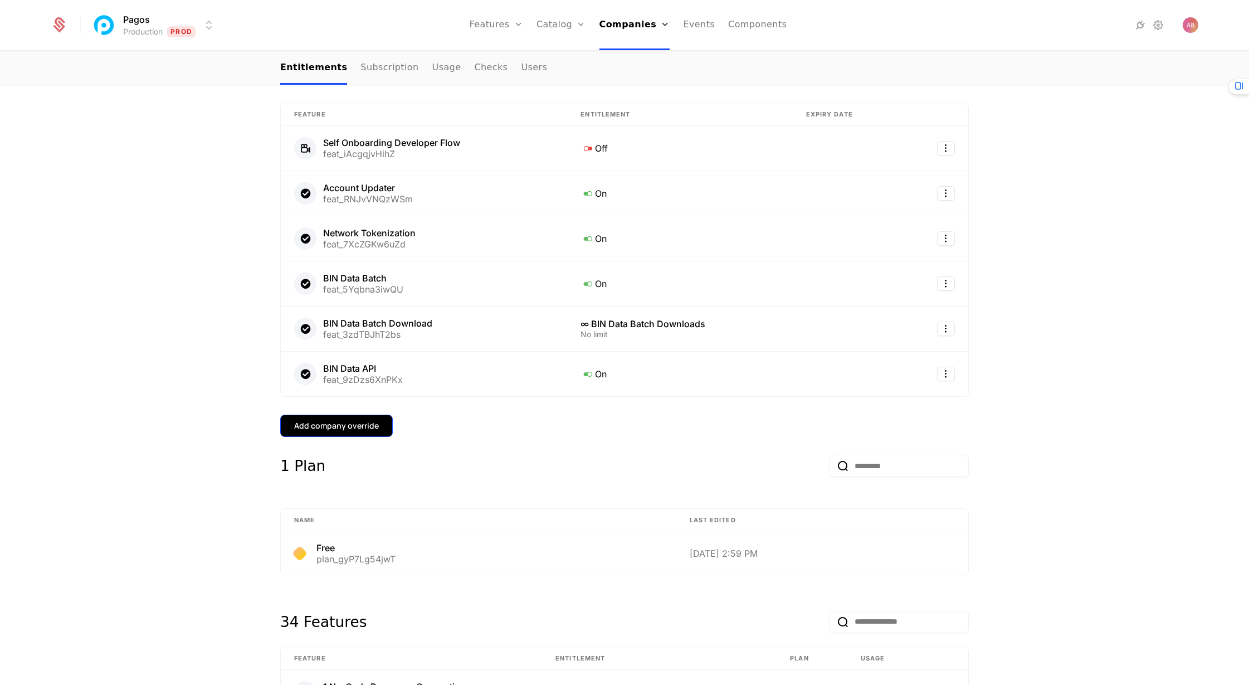
click at [354, 420] on div "Add company override" at bounding box center [336, 425] width 85 height 11
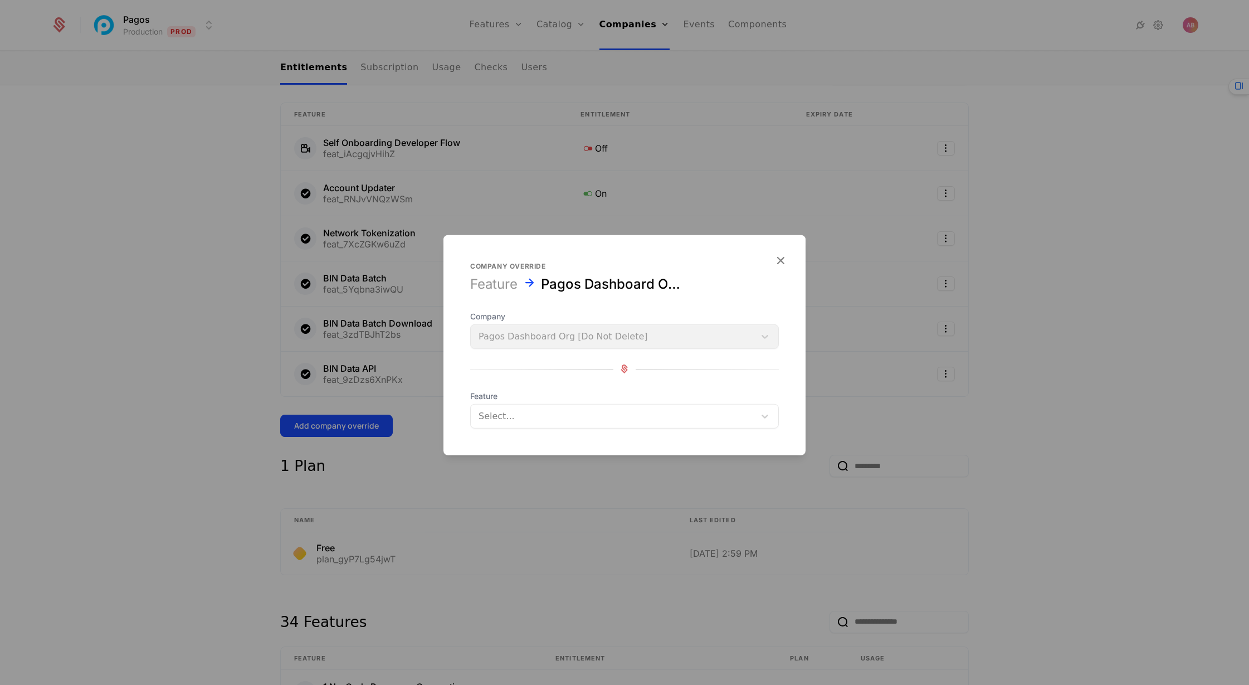
click at [514, 418] on div at bounding box center [613, 416] width 269 height 16
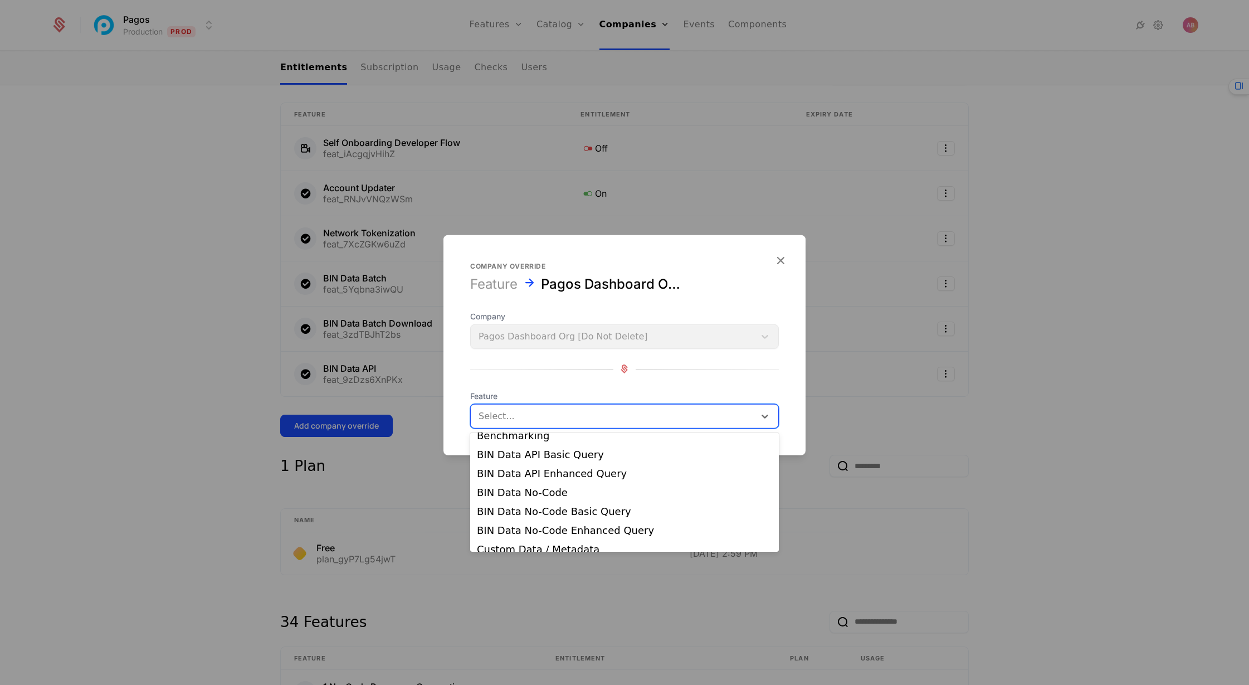
scroll to position [142, 0]
click at [535, 454] on div "BIN Data API Basic Query" at bounding box center [624, 454] width 295 height 10
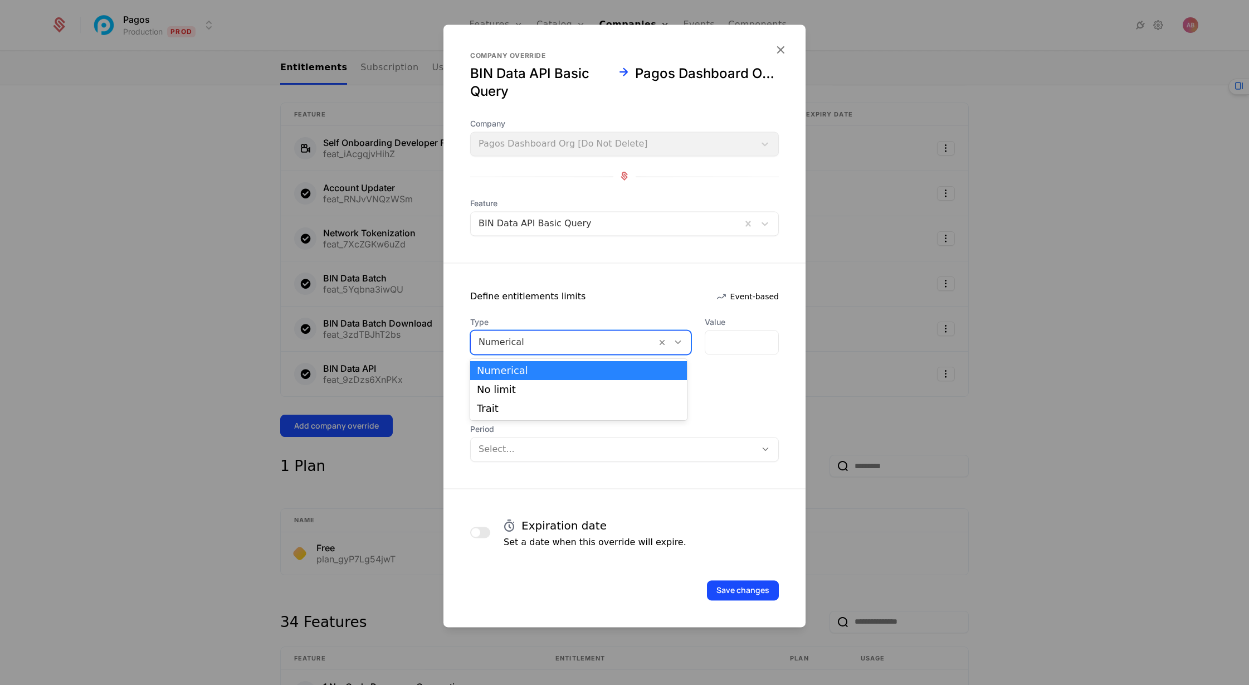
click at [673, 340] on icon at bounding box center [678, 342] width 10 height 10
click at [636, 390] on div "No limit" at bounding box center [578, 389] width 203 height 10
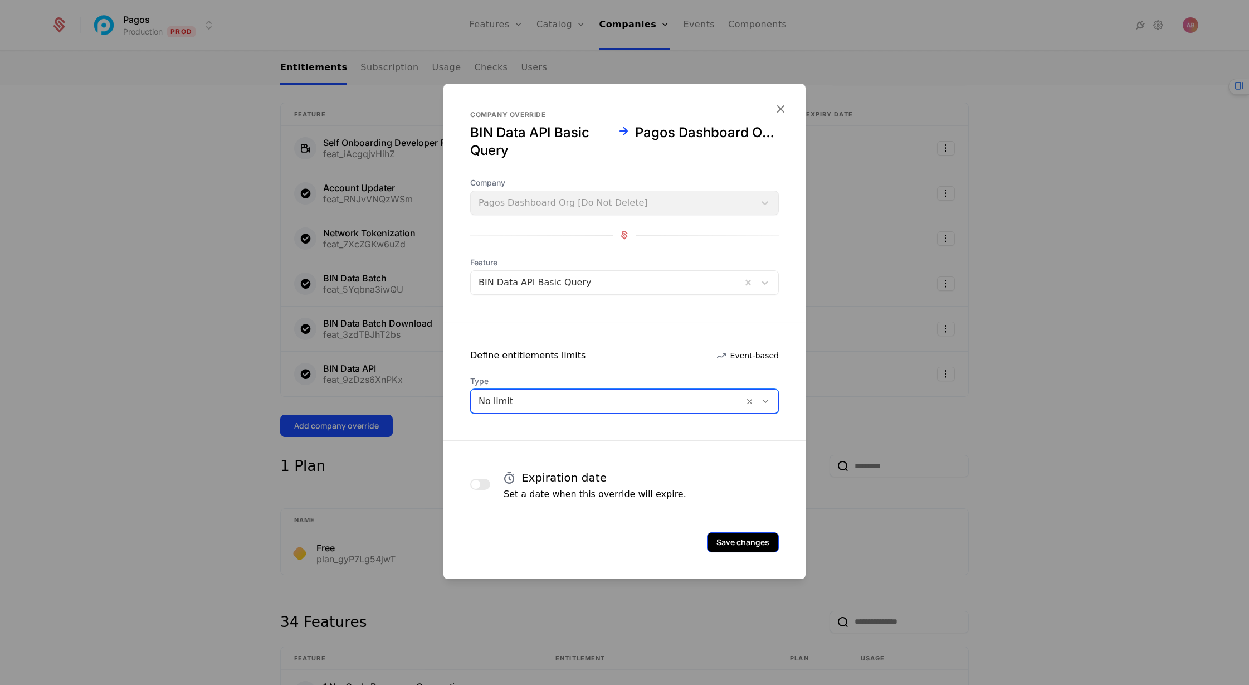
click at [745, 543] on button "Save changes" at bounding box center [743, 542] width 72 height 20
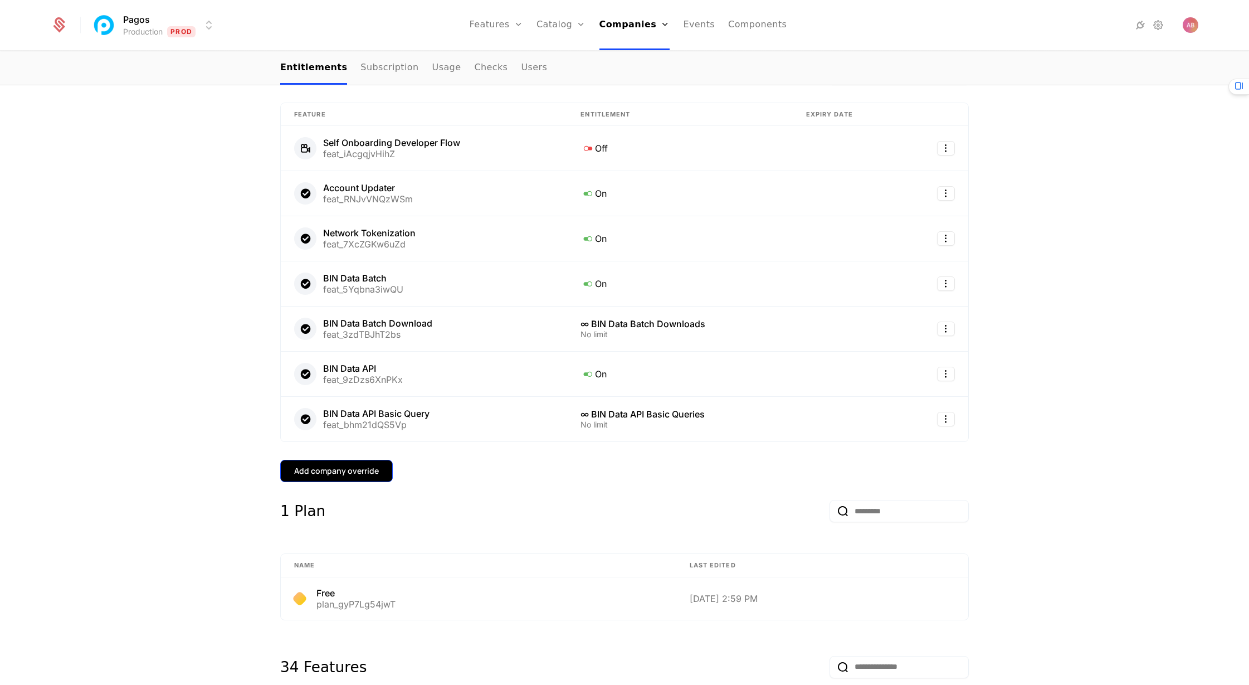
click at [359, 465] on div "Add company override" at bounding box center [336, 470] width 85 height 11
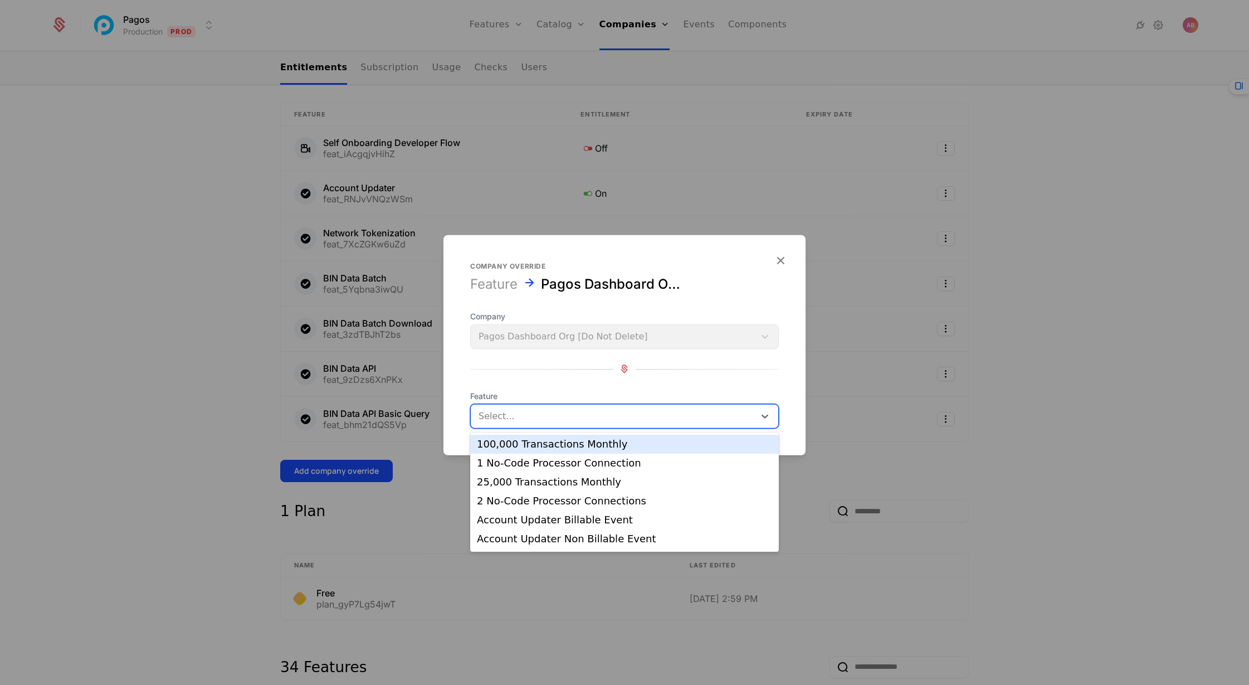
click at [516, 412] on div at bounding box center [613, 416] width 269 height 16
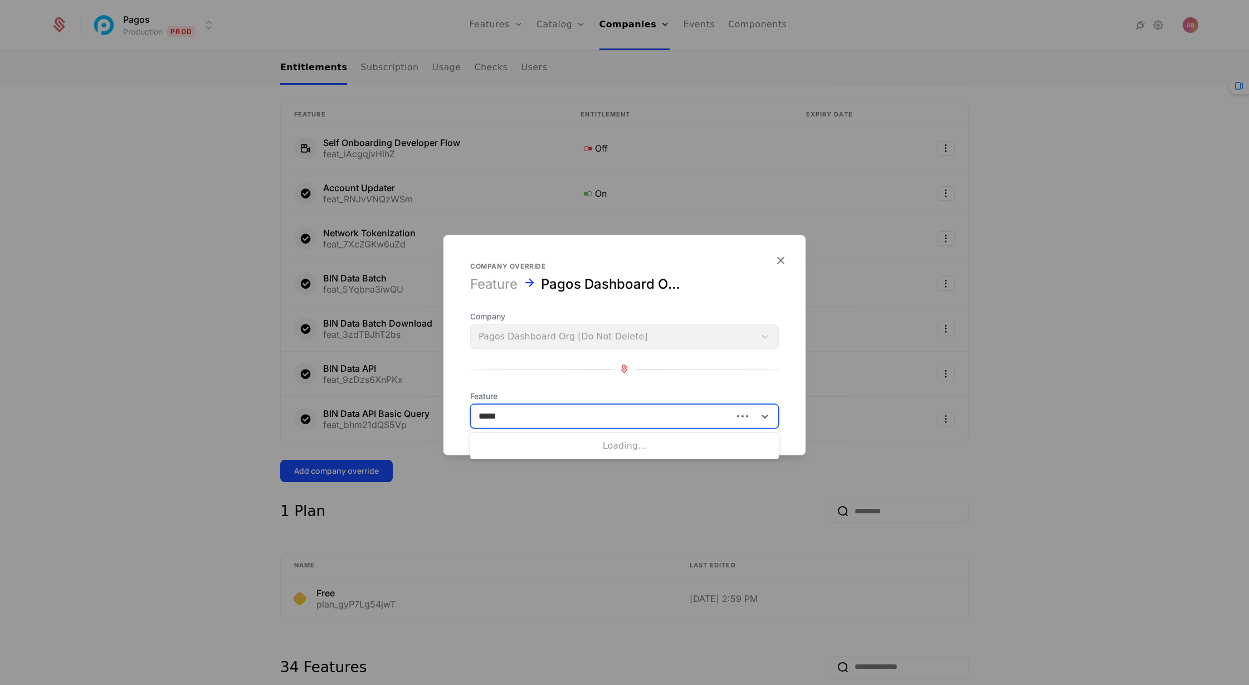
type input "******"
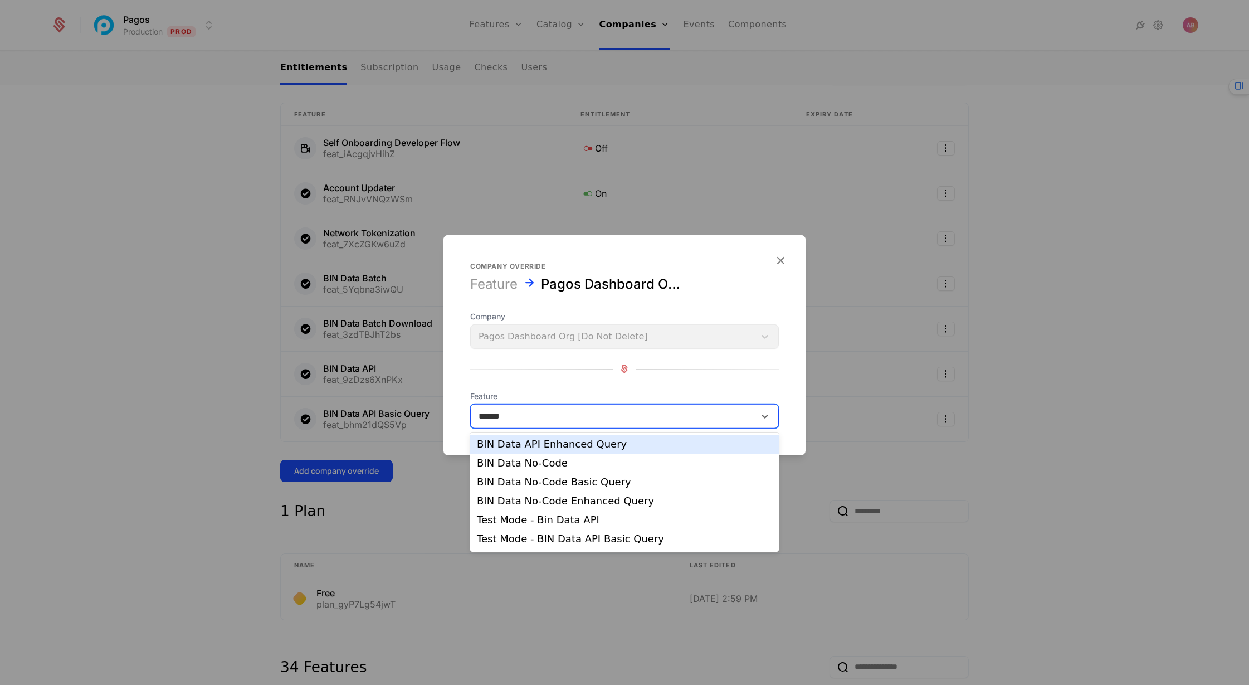
click at [533, 448] on div "BIN Data API Enhanced Query" at bounding box center [624, 444] width 295 height 10
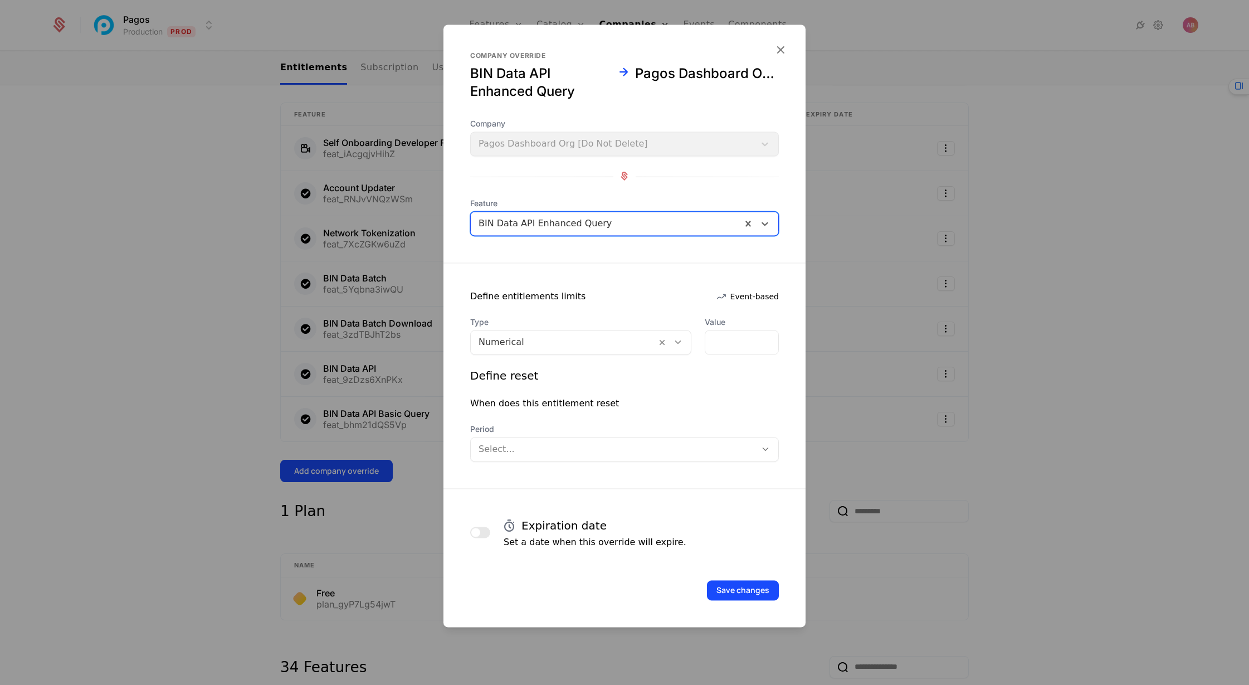
click at [674, 339] on icon at bounding box center [678, 342] width 10 height 10
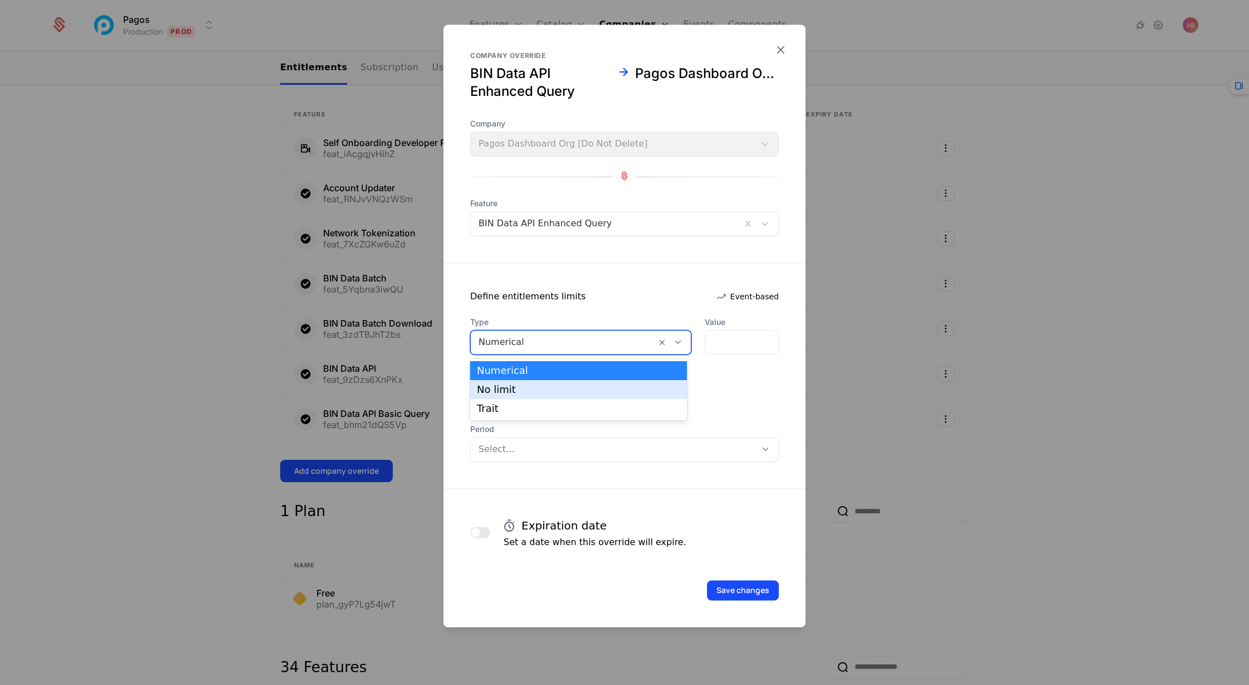
click at [654, 393] on div "No limit" at bounding box center [578, 389] width 203 height 10
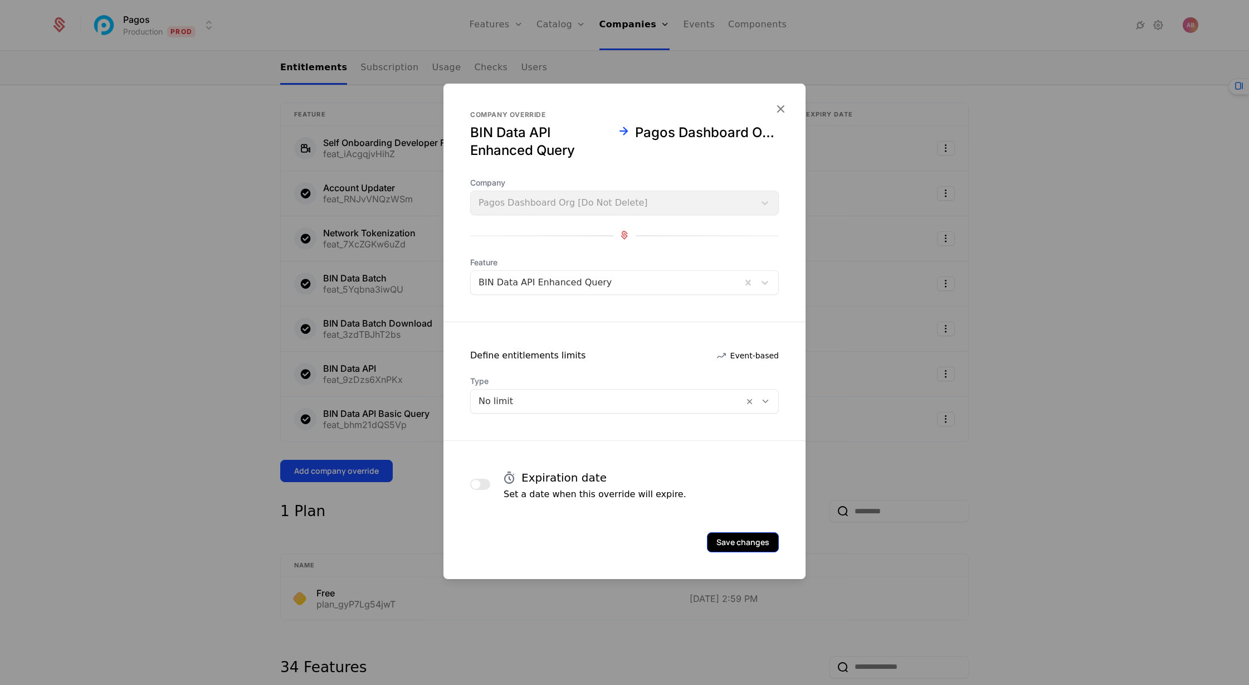
click at [740, 544] on button "Save changes" at bounding box center [743, 542] width 72 height 20
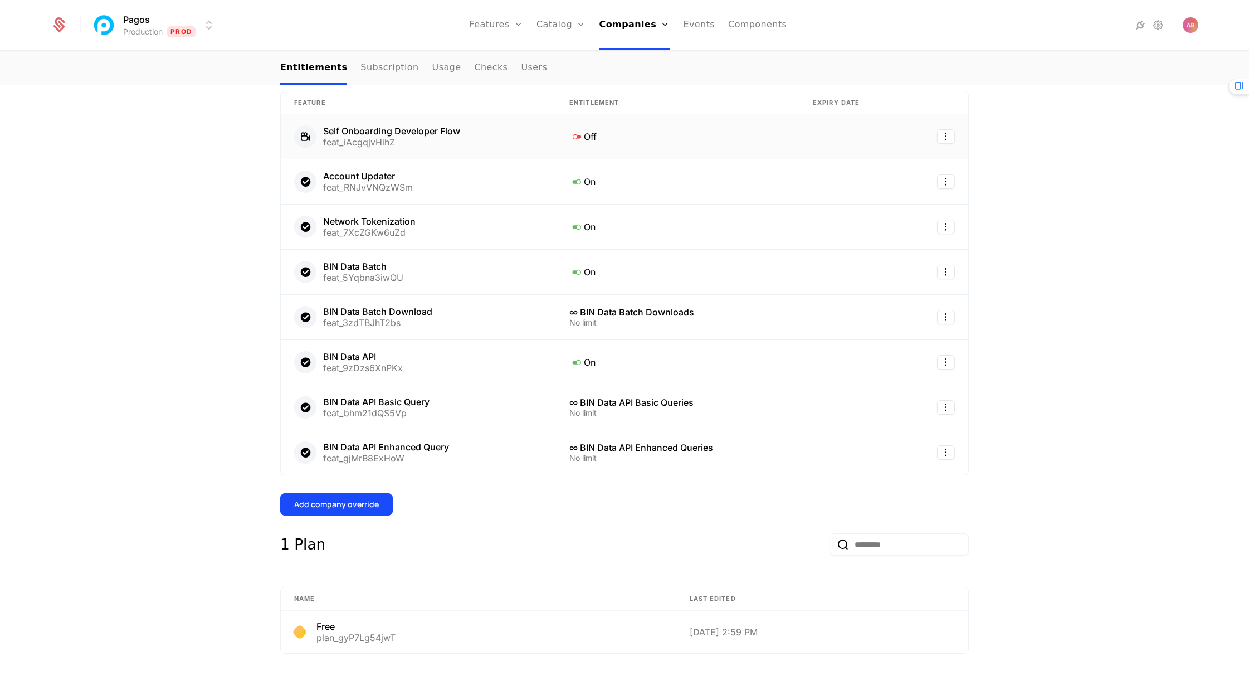
scroll to position [402, 0]
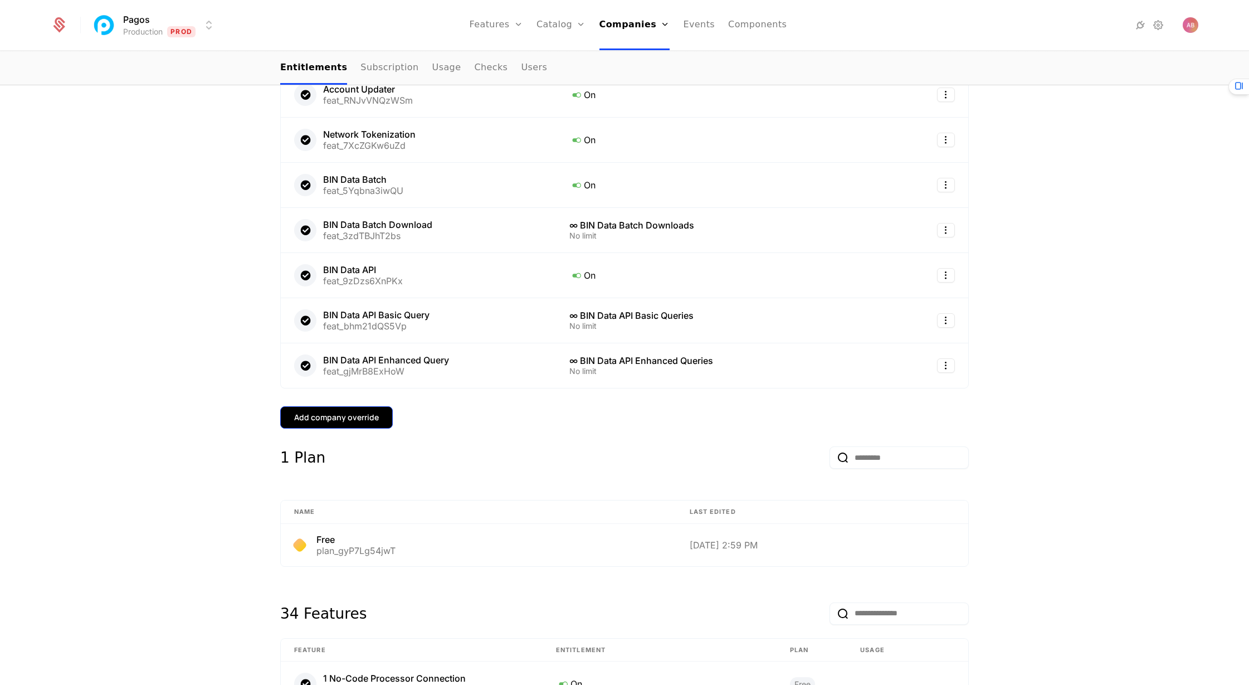
click at [334, 412] on div "Add company override" at bounding box center [336, 417] width 85 height 11
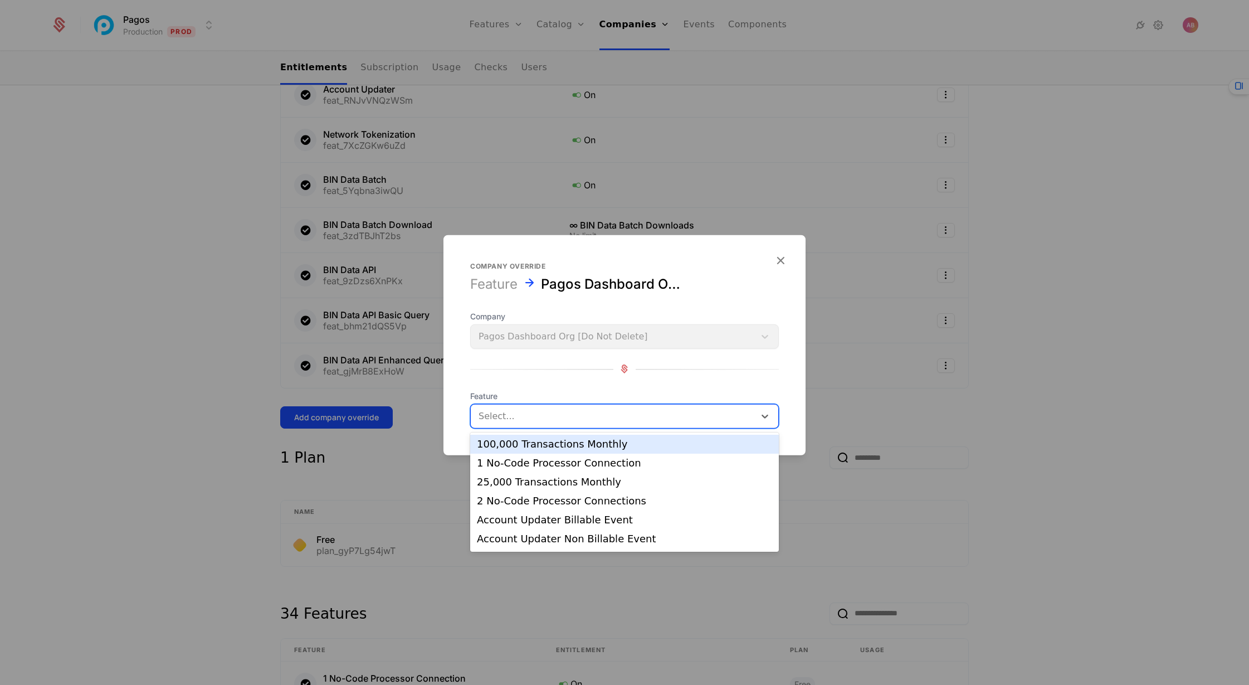
click at [532, 413] on div at bounding box center [613, 416] width 269 height 16
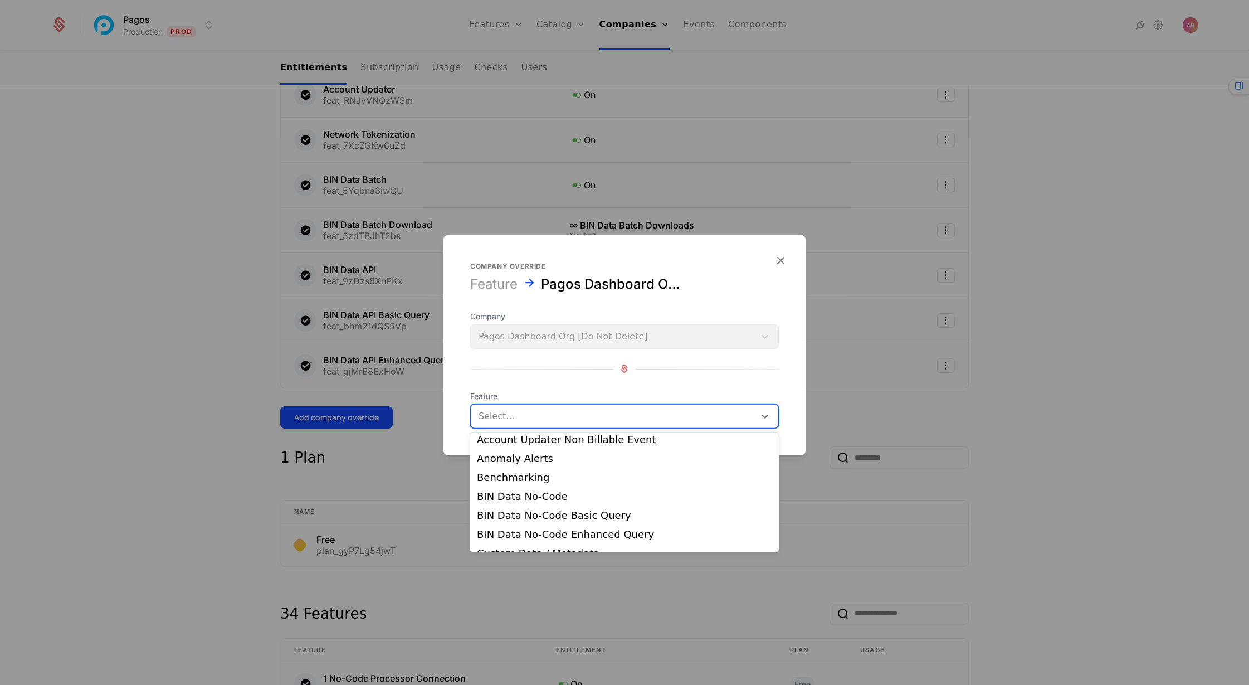
scroll to position [101, 0]
click at [533, 472] on div "Benchmarking" at bounding box center [624, 476] width 295 height 10
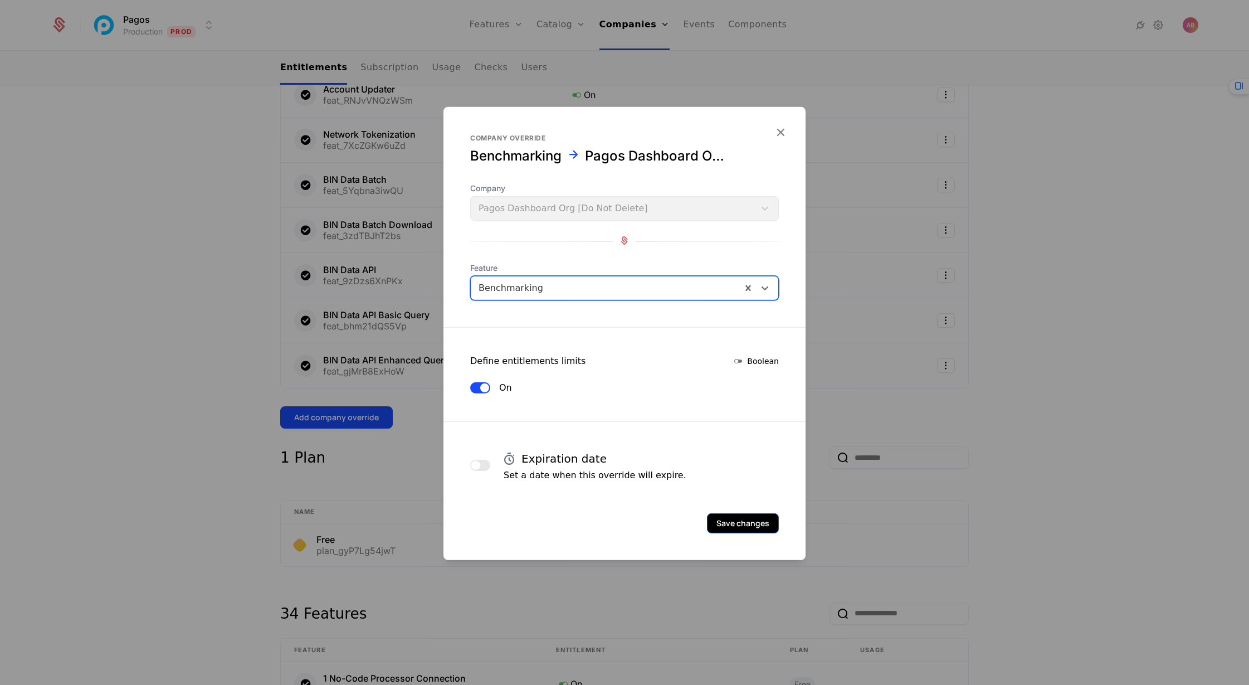
click at [747, 523] on button "Save changes" at bounding box center [743, 523] width 72 height 20
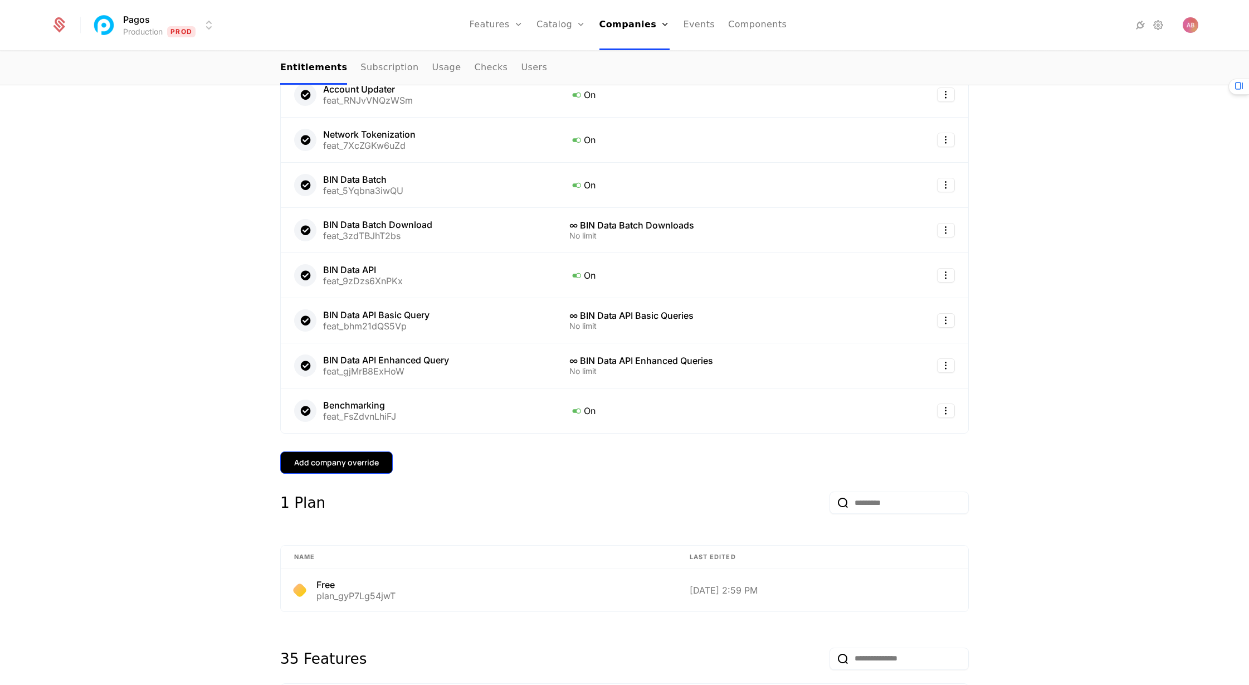
click at [331, 457] on div "Add company override" at bounding box center [336, 462] width 85 height 11
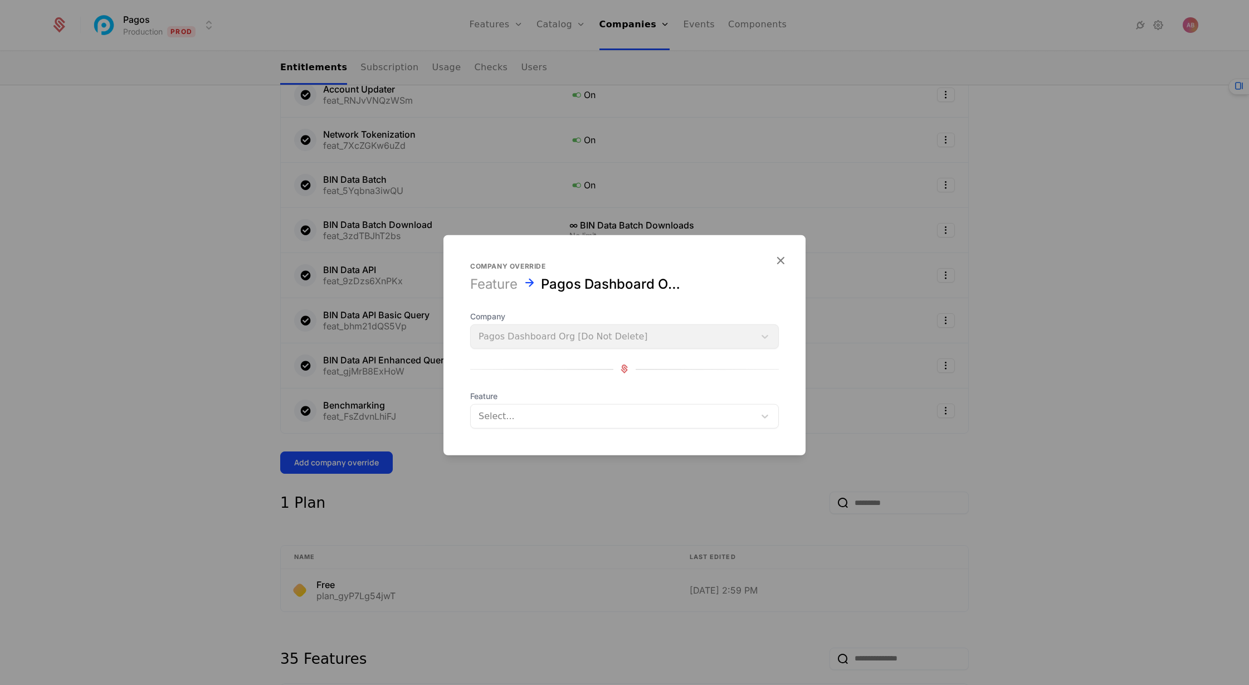
click at [523, 415] on div at bounding box center [613, 416] width 269 height 16
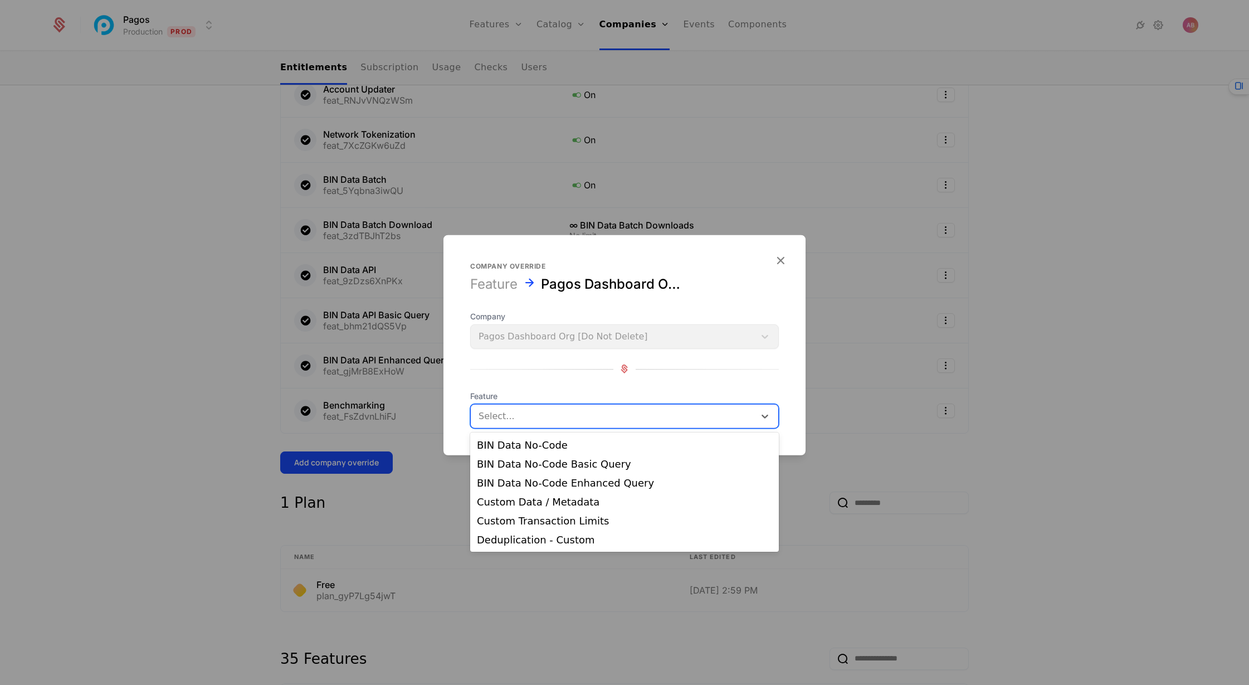
scroll to position [140, 0]
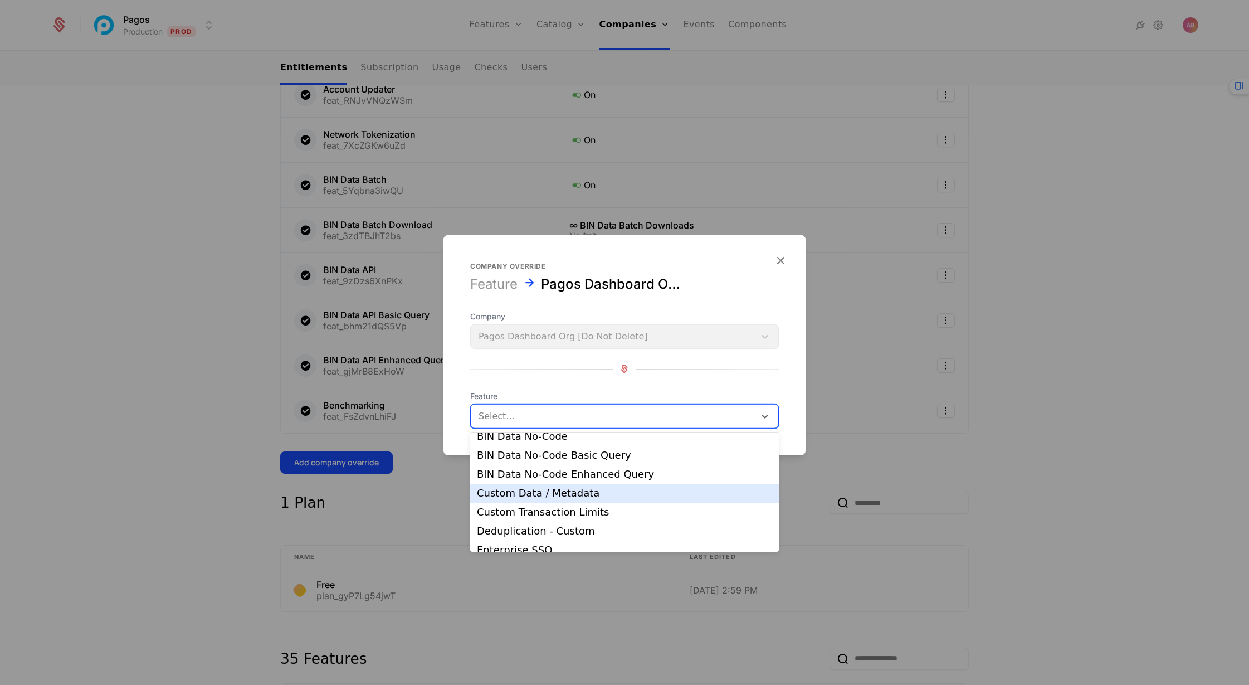
click at [564, 493] on div "Custom Data / Metadata" at bounding box center [624, 493] width 295 height 10
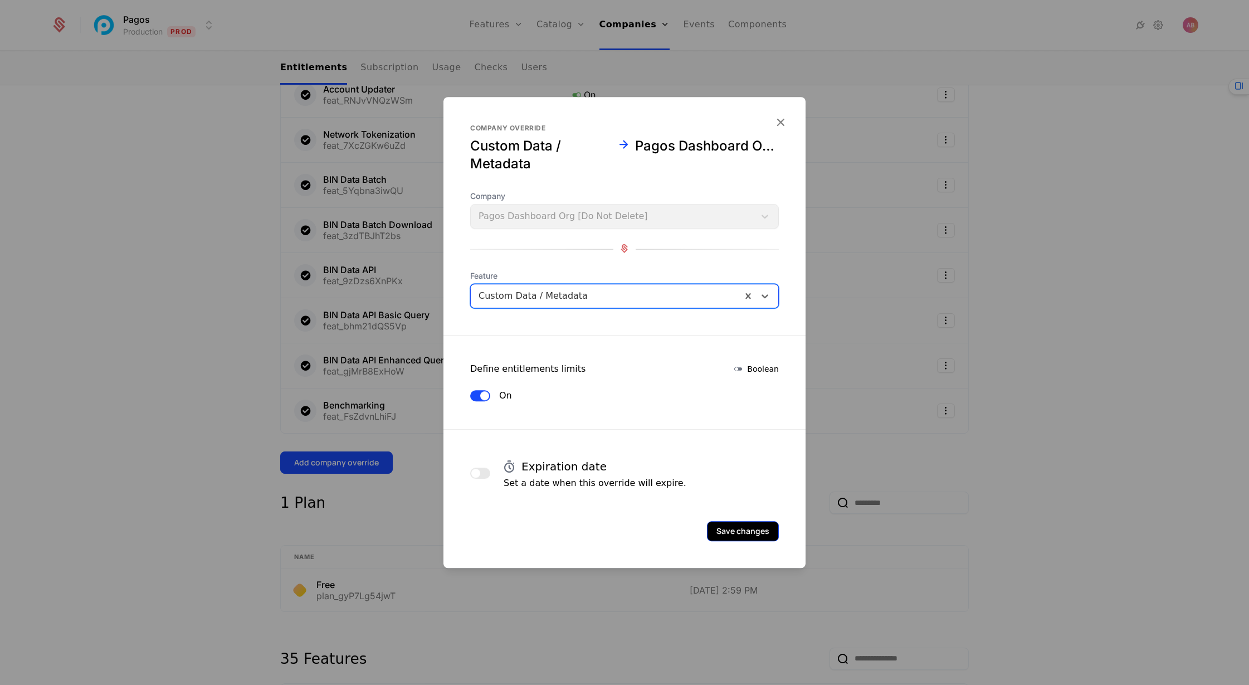
click at [734, 524] on button "Save changes" at bounding box center [743, 531] width 72 height 20
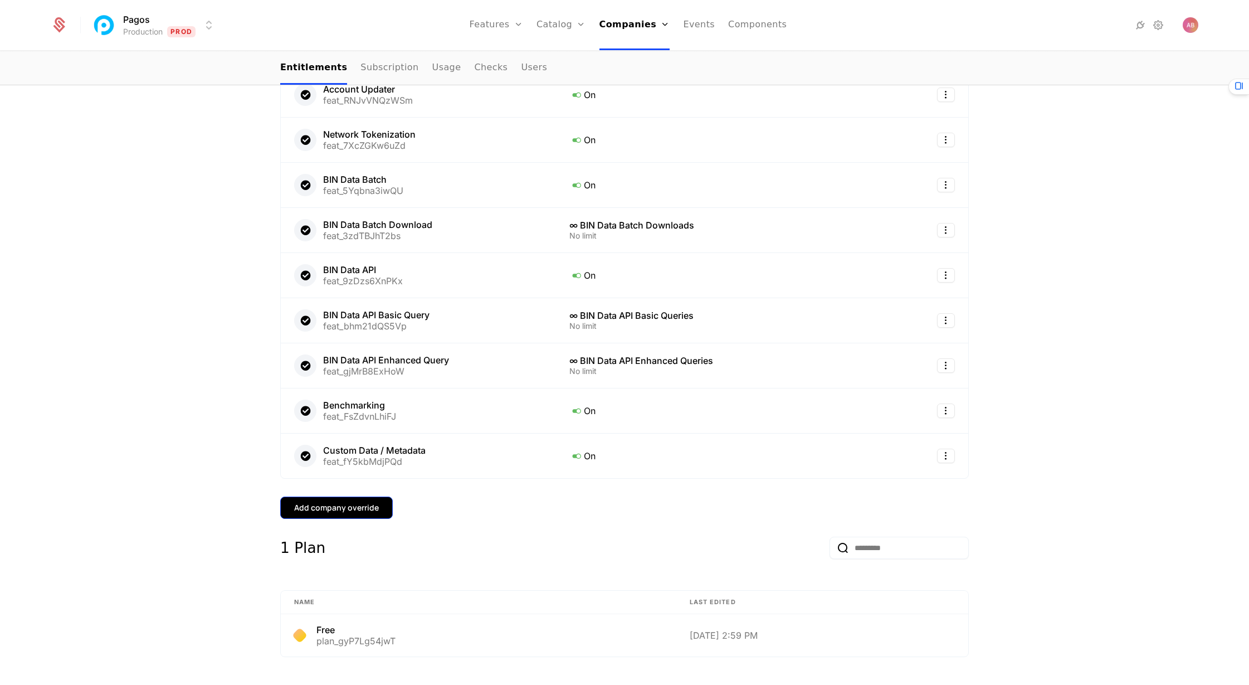
click at [350, 502] on div "Add company override" at bounding box center [336, 507] width 85 height 11
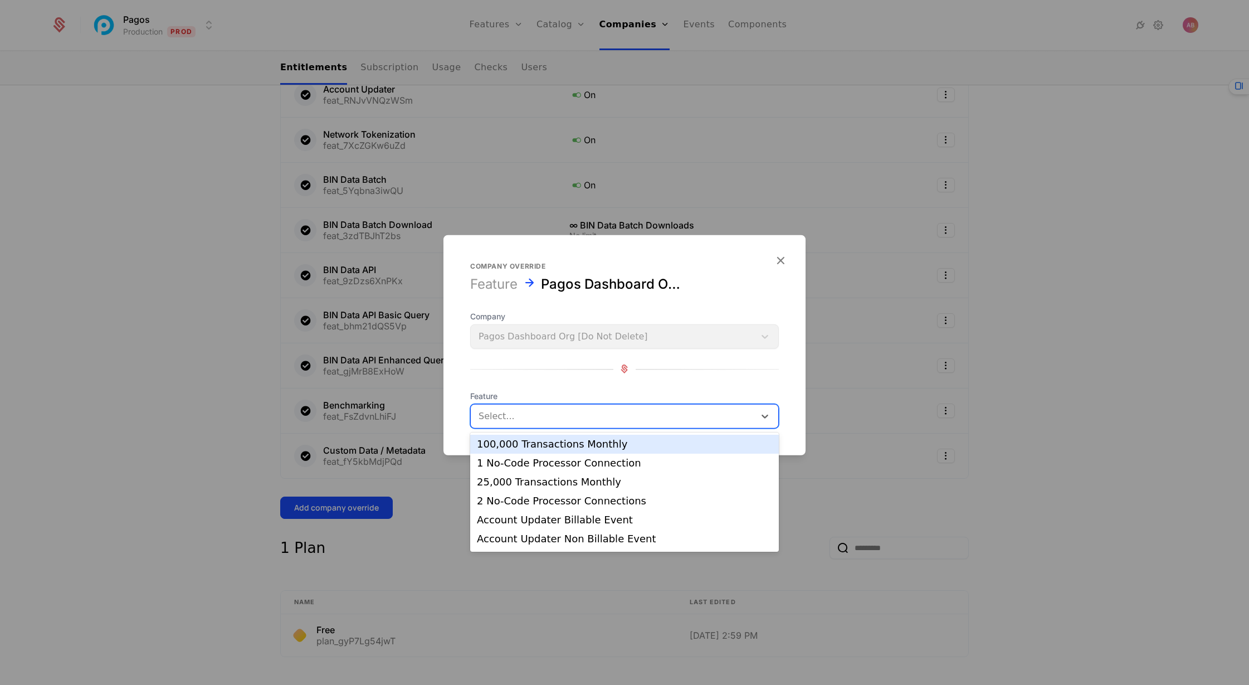
click at [520, 415] on div at bounding box center [613, 416] width 269 height 16
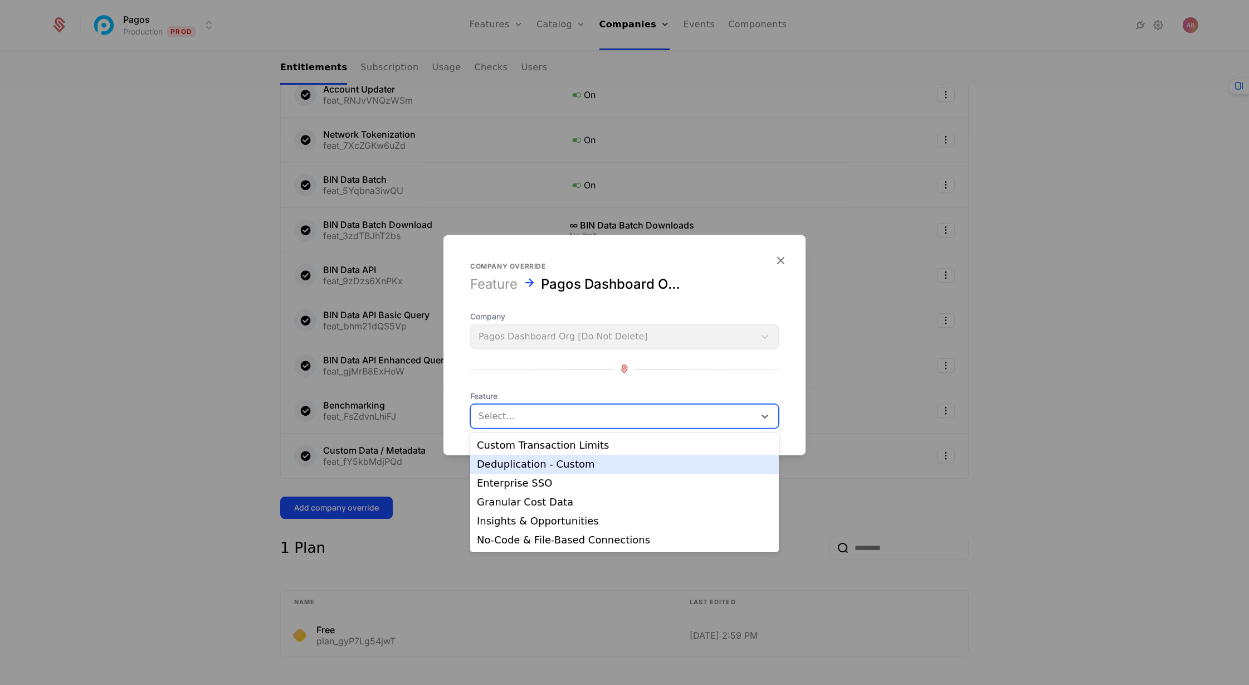
scroll to position [184, 0]
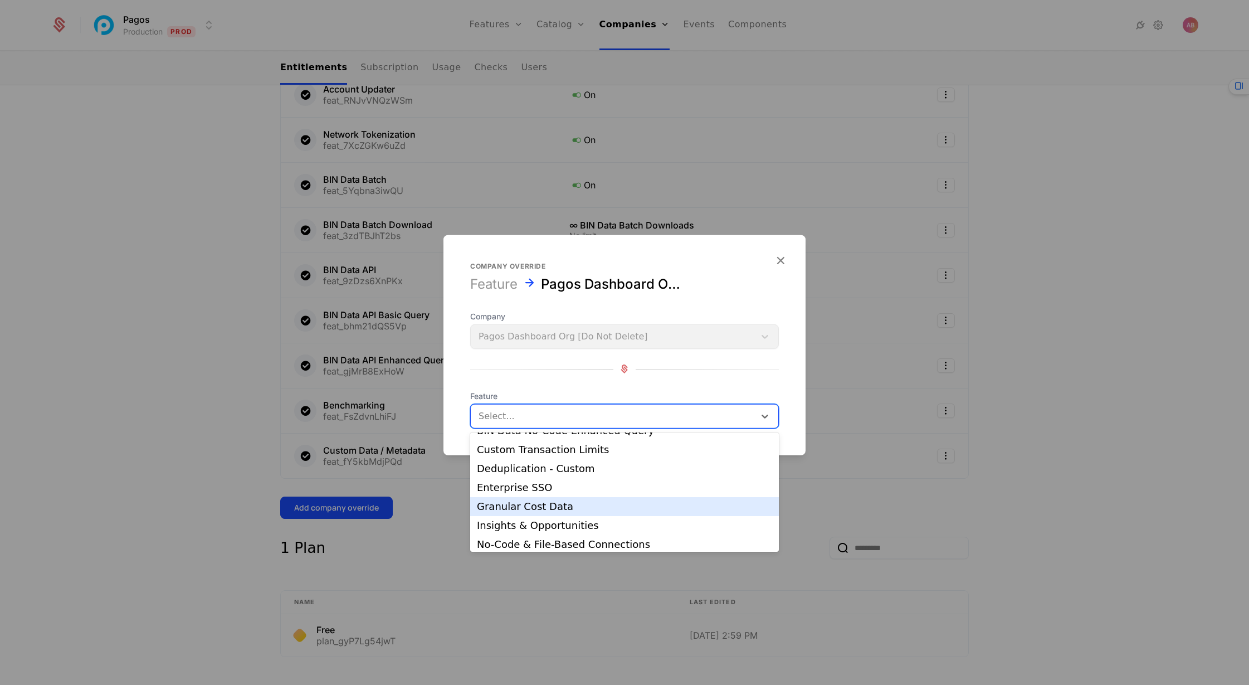
click at [550, 501] on div "Granular Cost Data" at bounding box center [624, 506] width 295 height 10
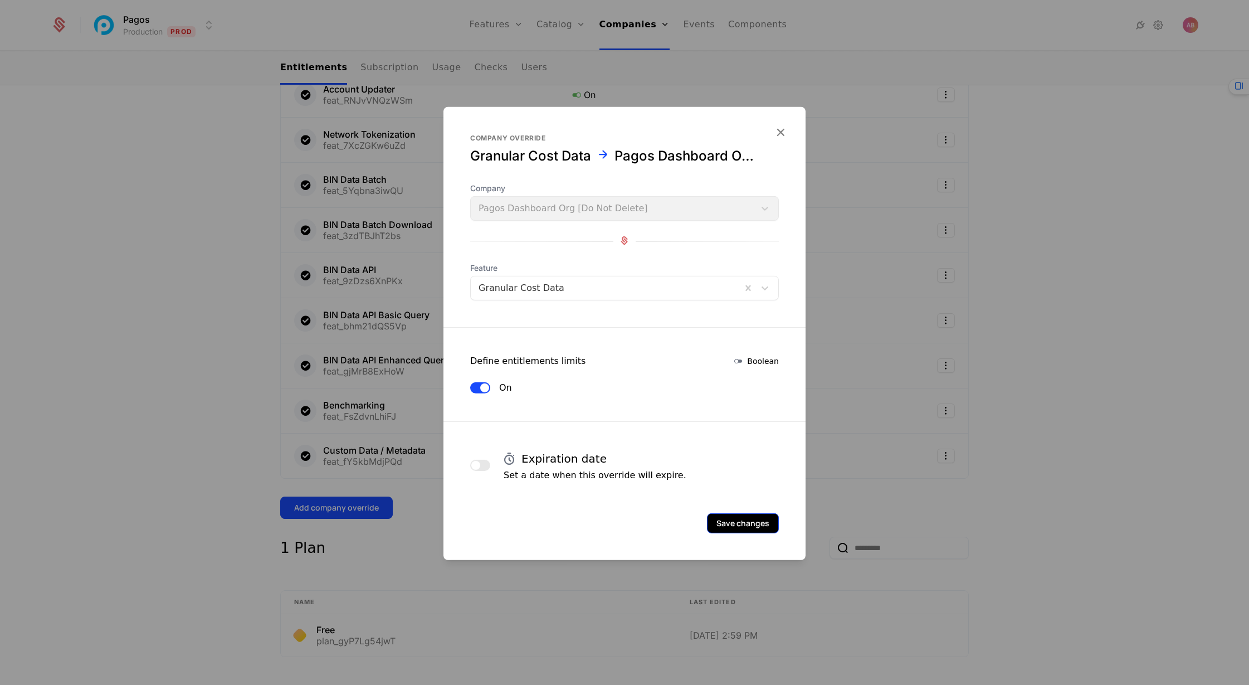
click at [734, 523] on button "Save changes" at bounding box center [743, 523] width 72 height 20
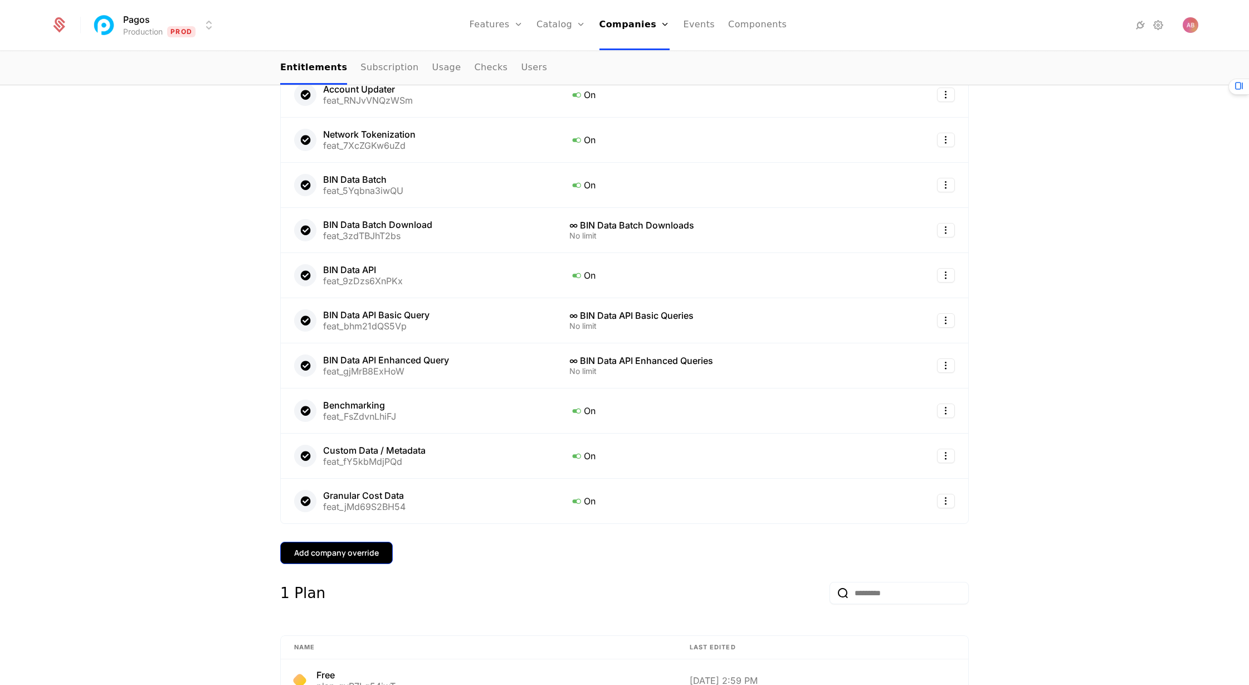
click at [336, 547] on div "Add company override" at bounding box center [336, 552] width 85 height 11
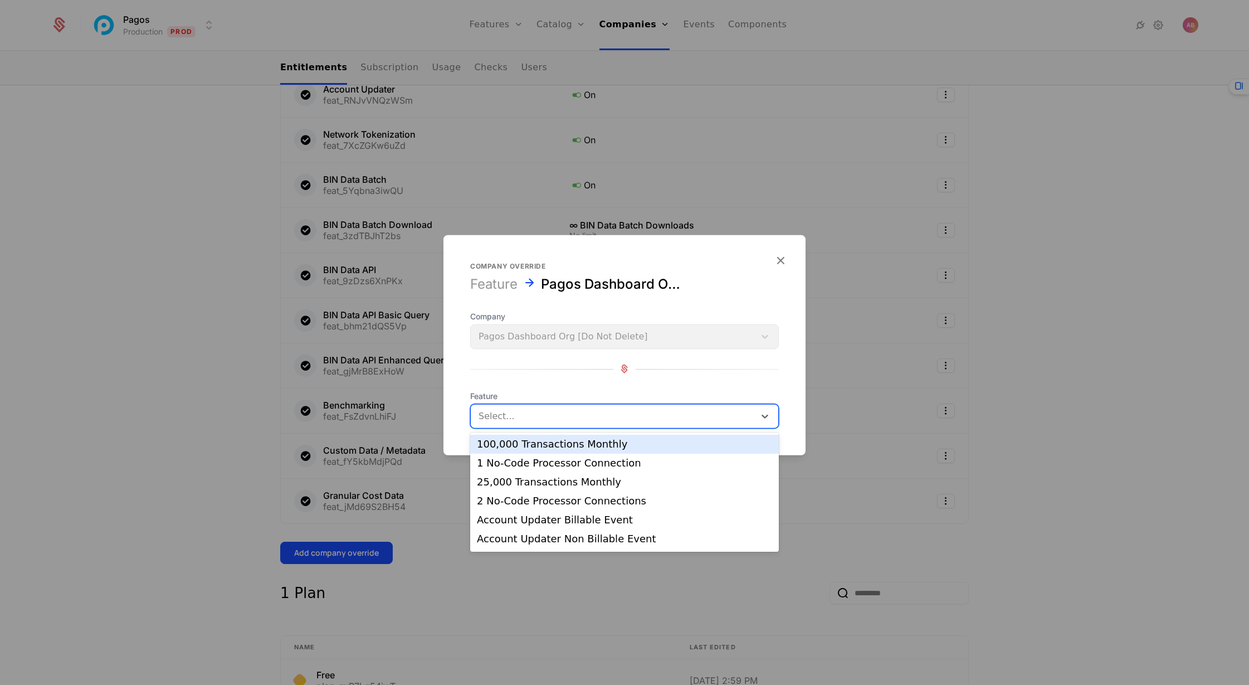
click at [552, 418] on div at bounding box center [613, 416] width 269 height 16
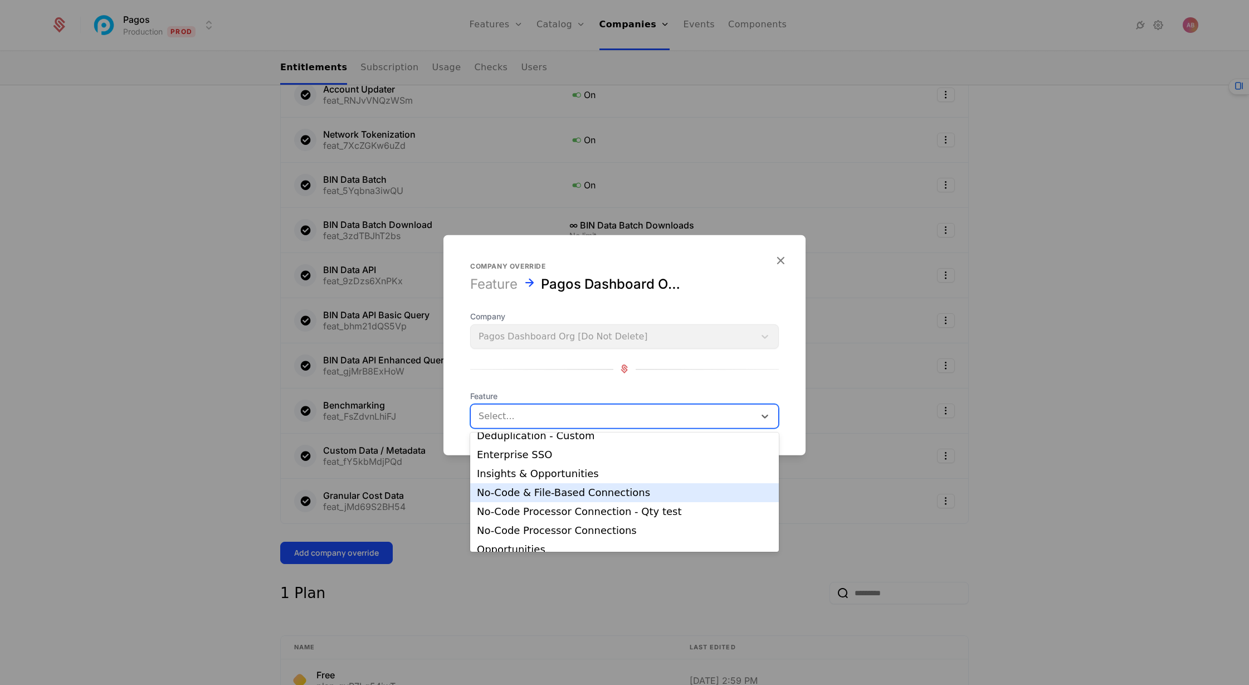
scroll to position [218, 0]
click at [560, 492] on div "No-Code & File-Based Connections" at bounding box center [624, 491] width 295 height 10
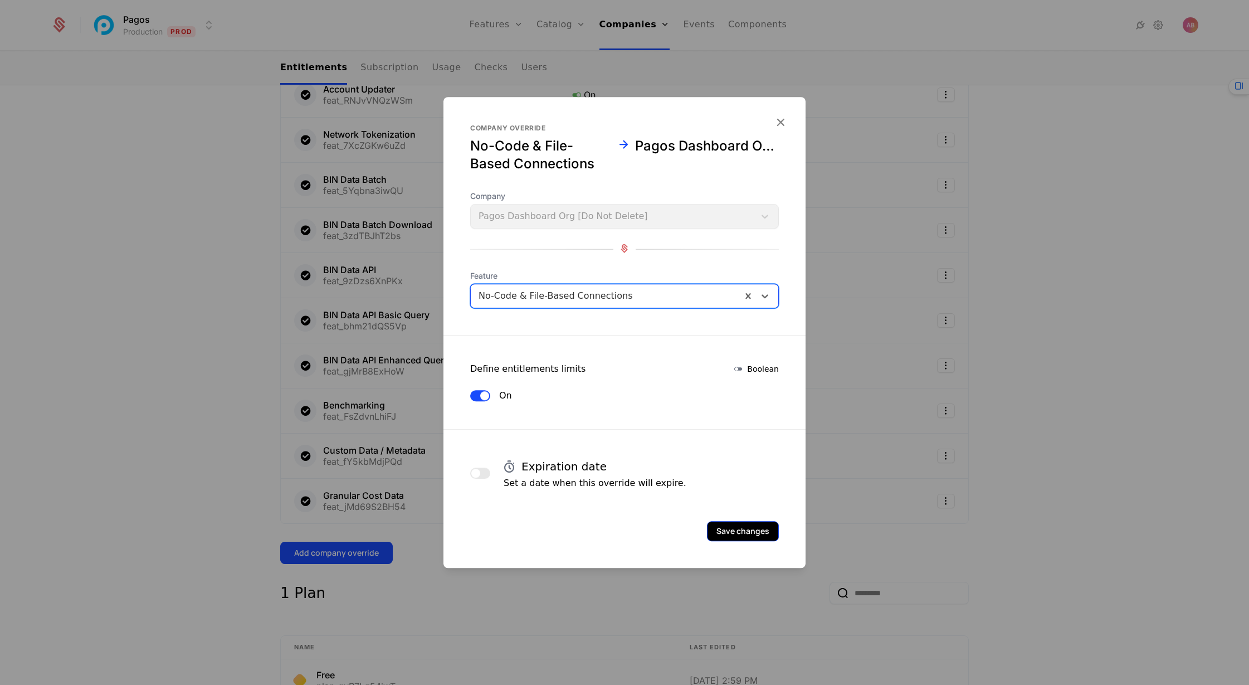
click at [738, 529] on button "Save changes" at bounding box center [743, 531] width 72 height 20
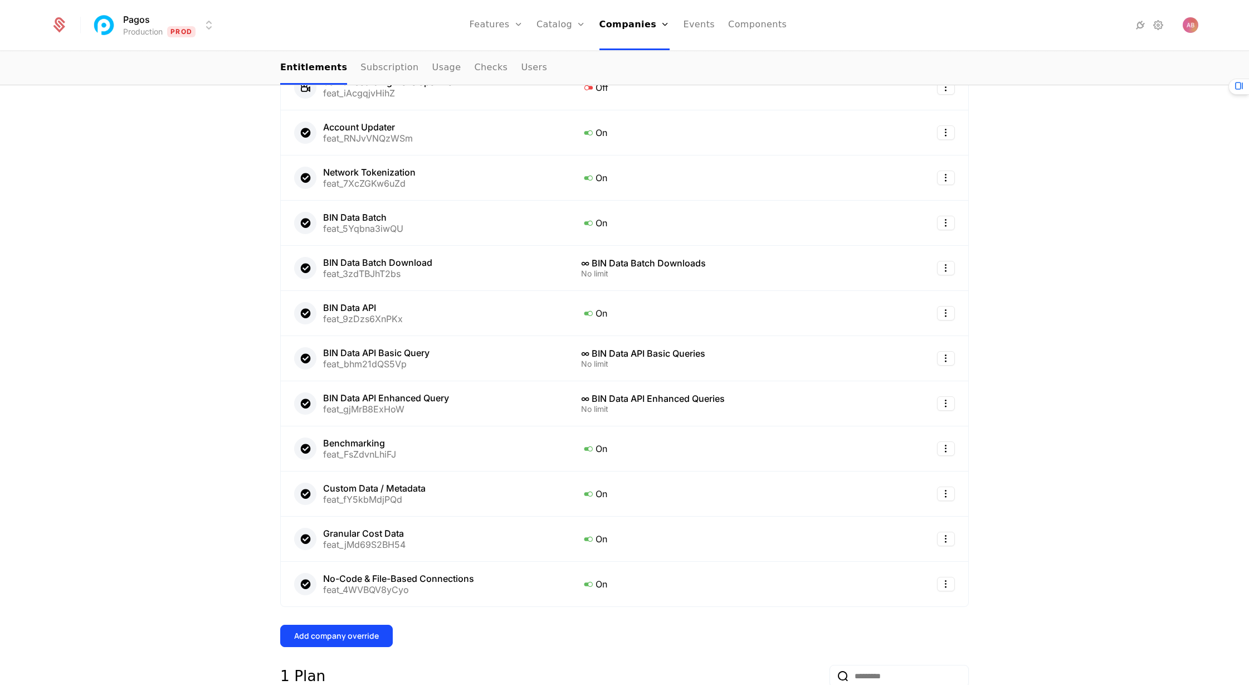
scroll to position [0, 0]
